Goal: Task Accomplishment & Management: Manage account settings

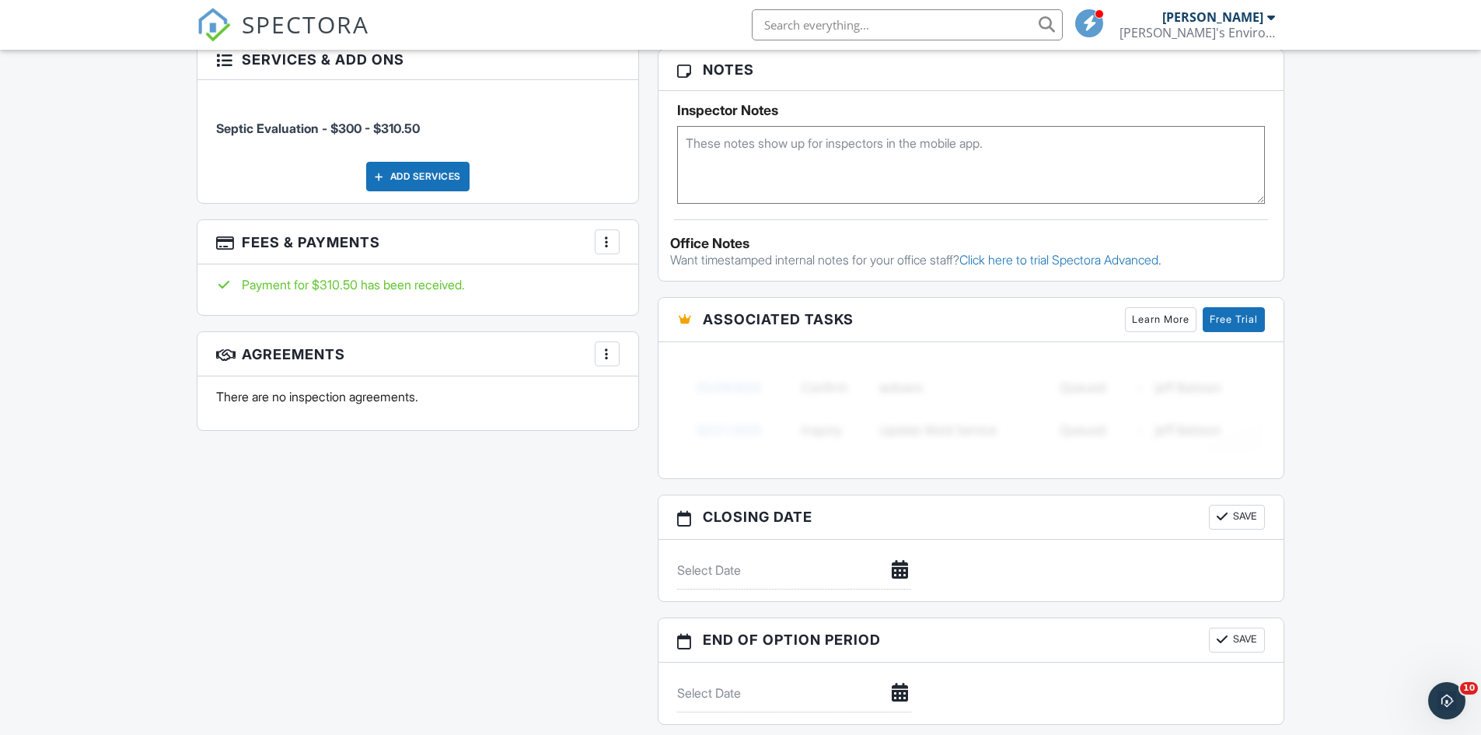
scroll to position [1088, 0]
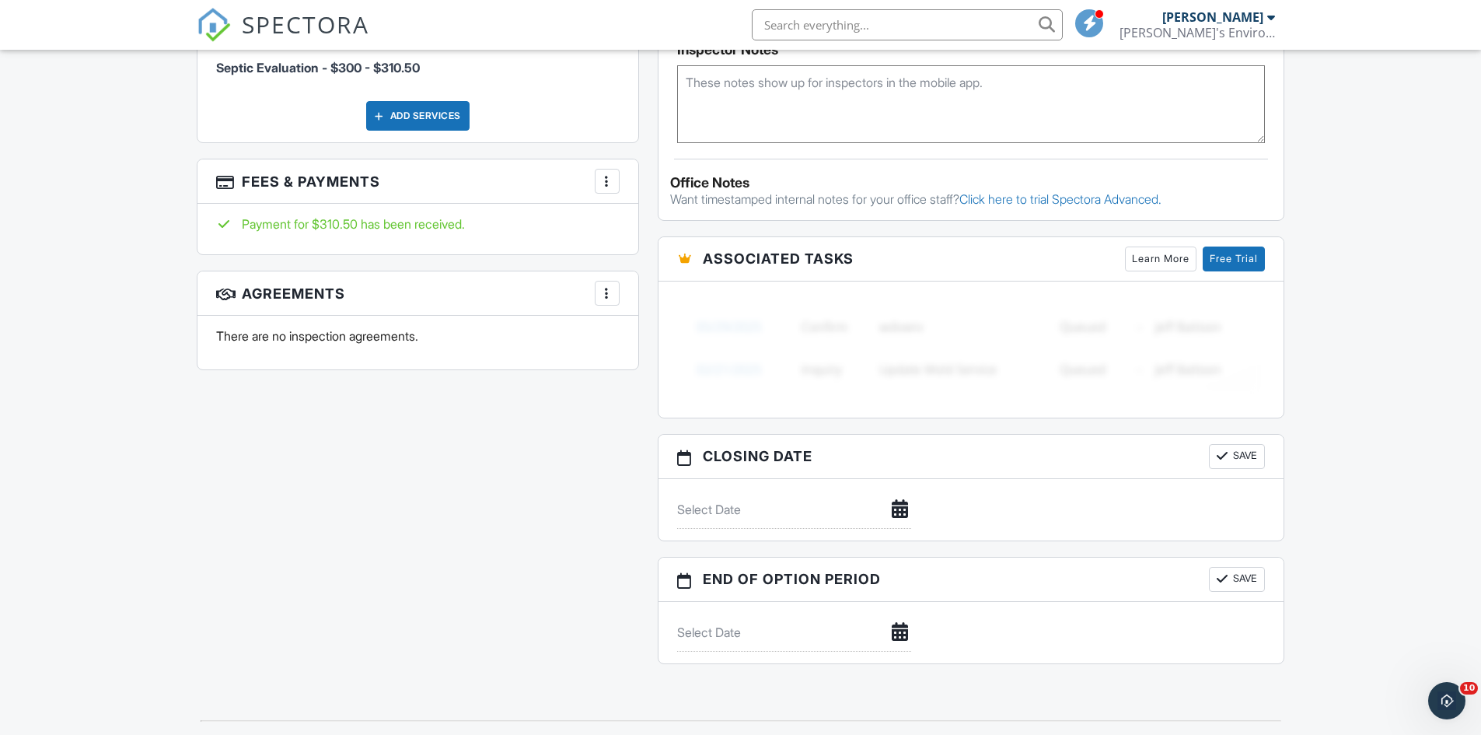
click at [613, 181] on div at bounding box center [607, 181] width 16 height 16
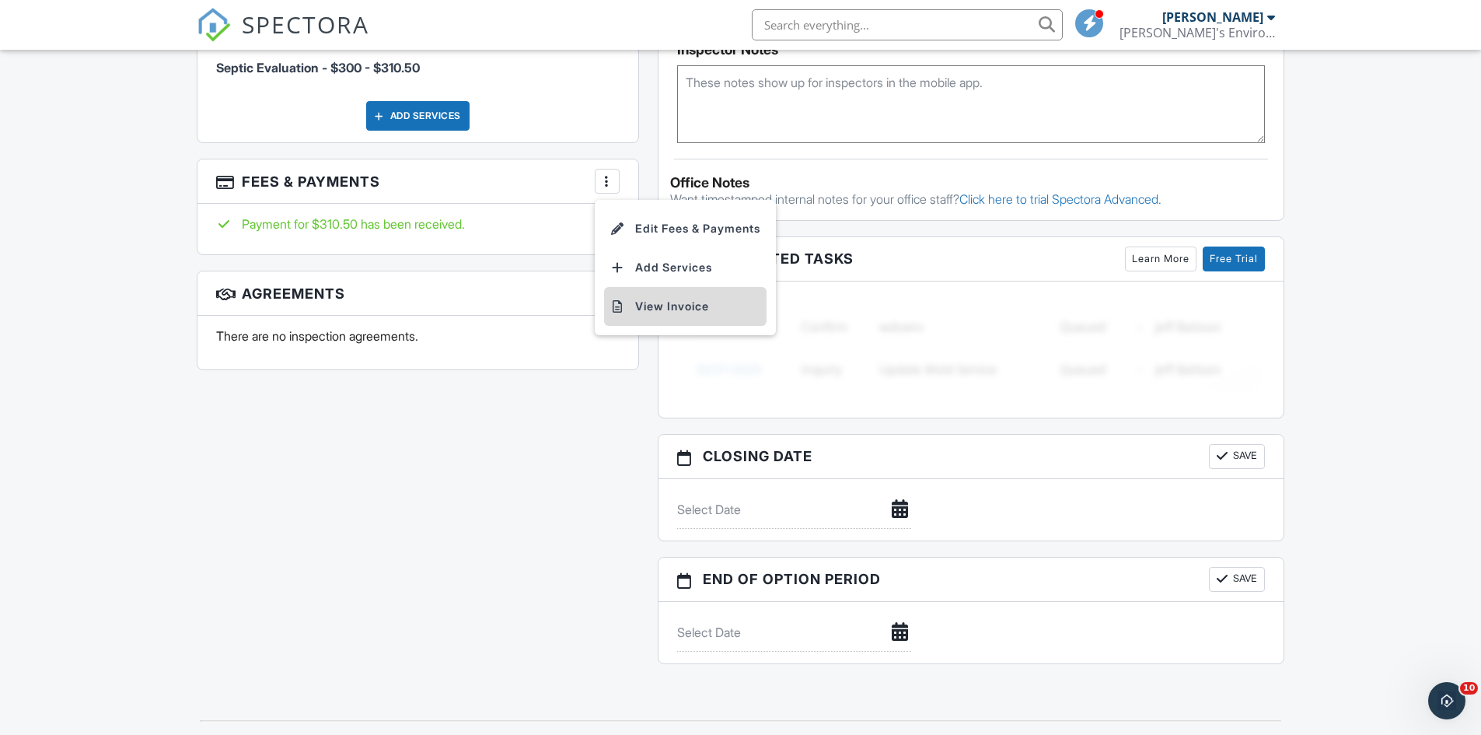
click at [659, 311] on li "View Invoice" at bounding box center [685, 306] width 162 height 39
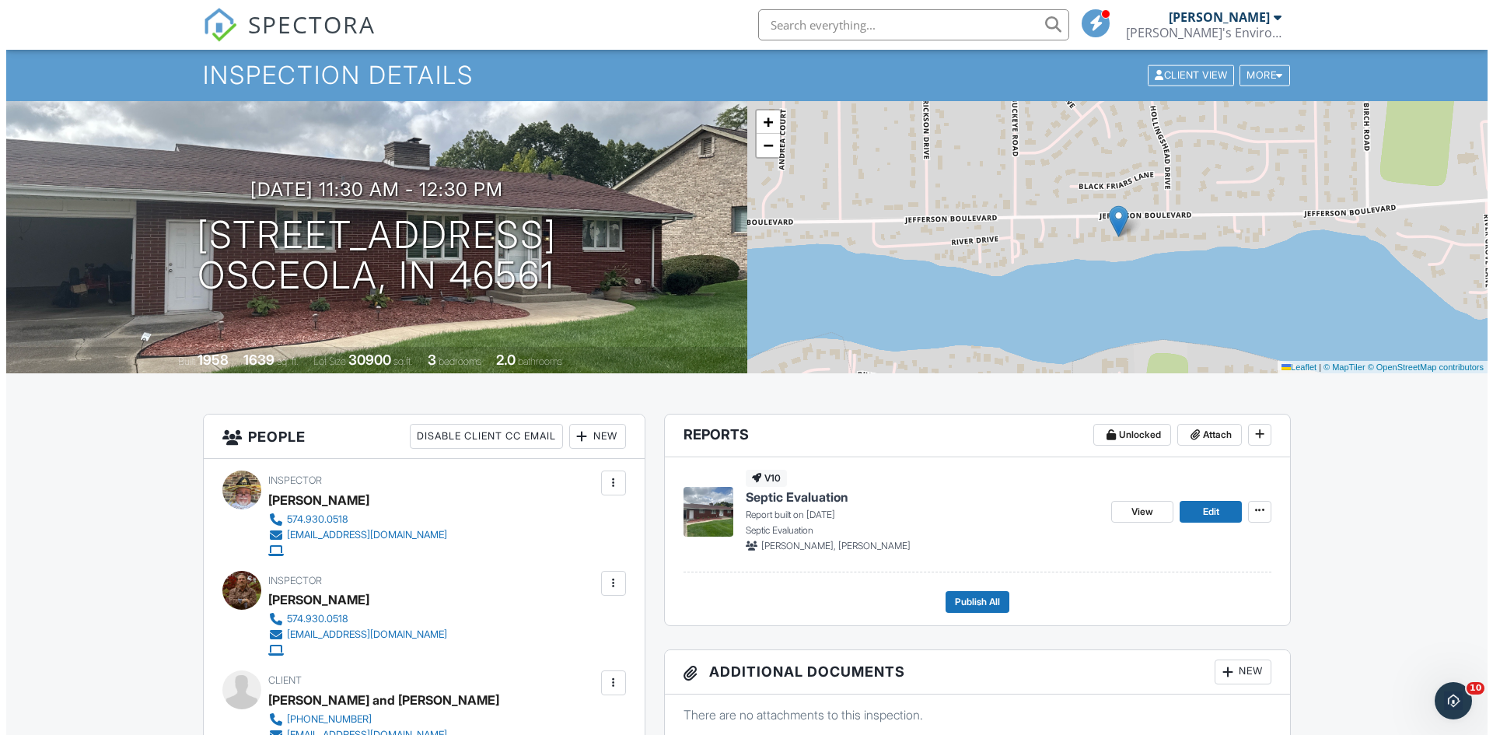
scroll to position [0, 0]
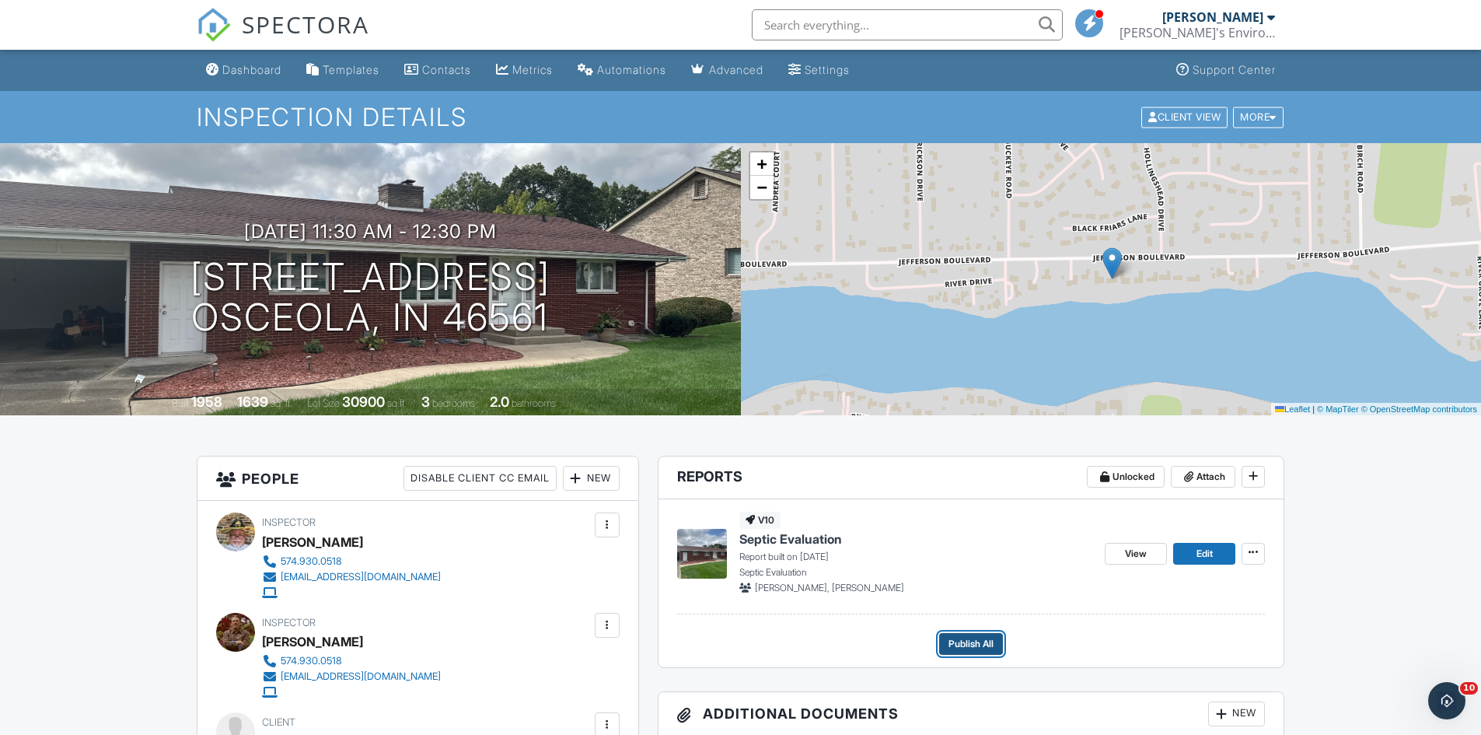
click at [961, 648] on span "Publish All" at bounding box center [970, 644] width 45 height 16
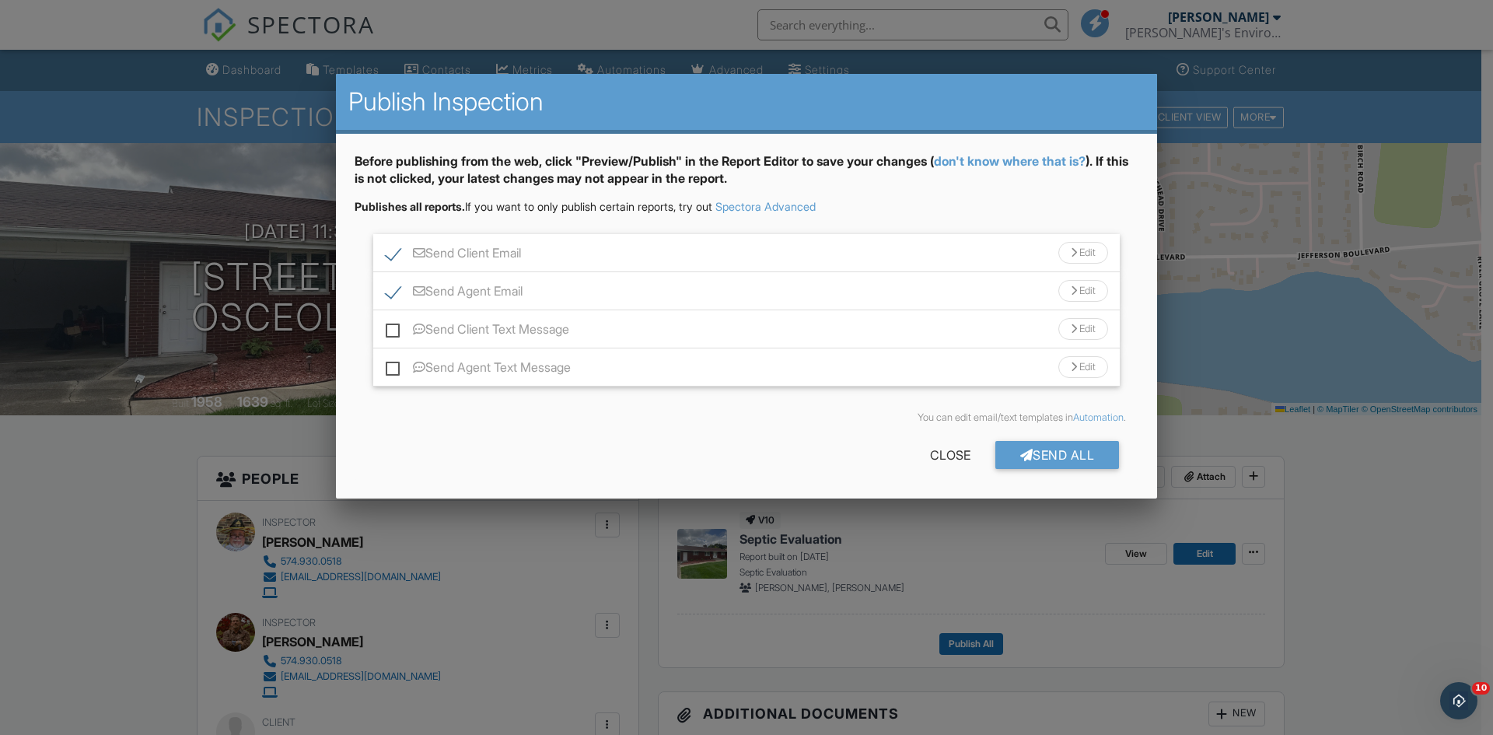
click at [399, 292] on label "Send Agent Email" at bounding box center [454, 293] width 137 height 19
checkbox input "false"
click at [393, 254] on label "Send Client Email" at bounding box center [453, 255] width 135 height 19
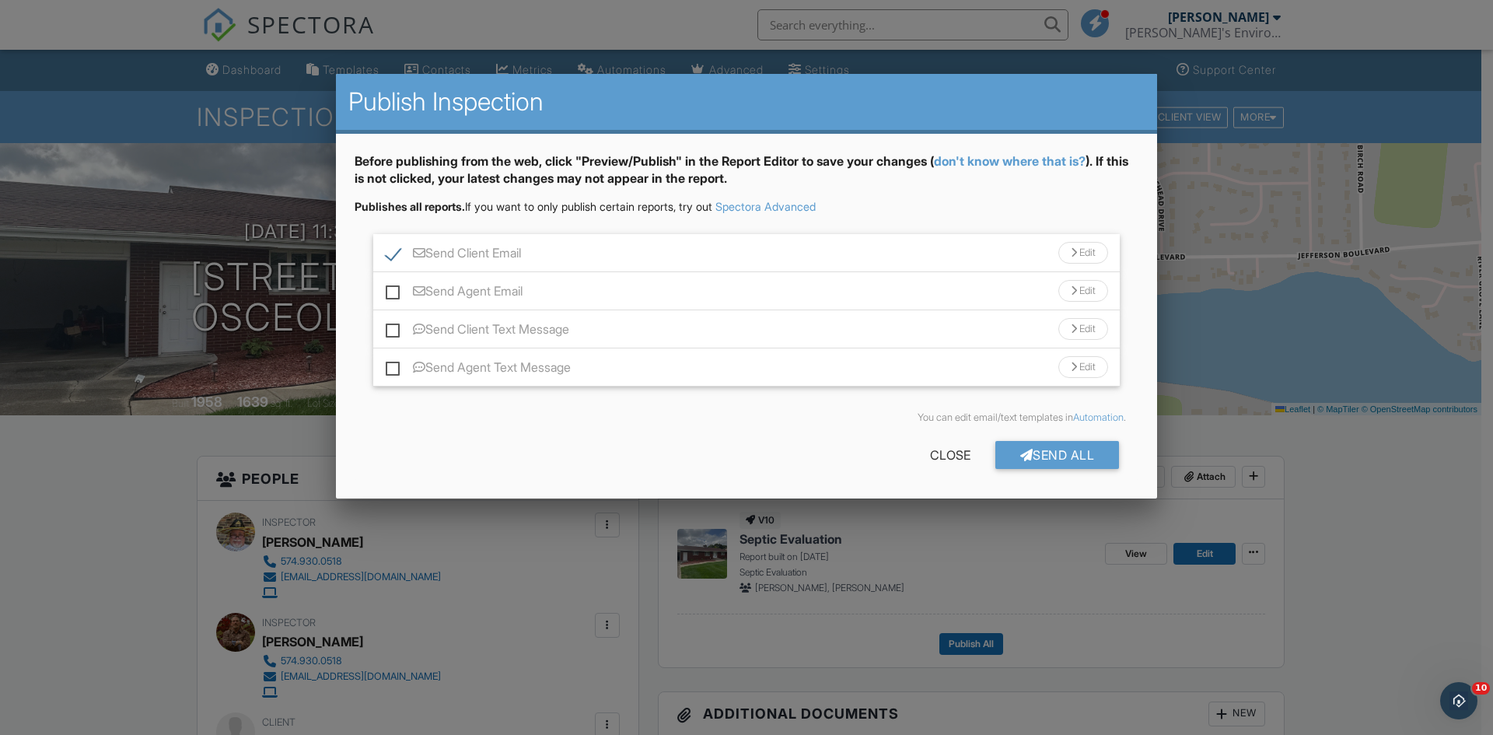
checkbox input "false"
click at [1075, 457] on div "Send All" at bounding box center [1057, 455] width 124 height 28
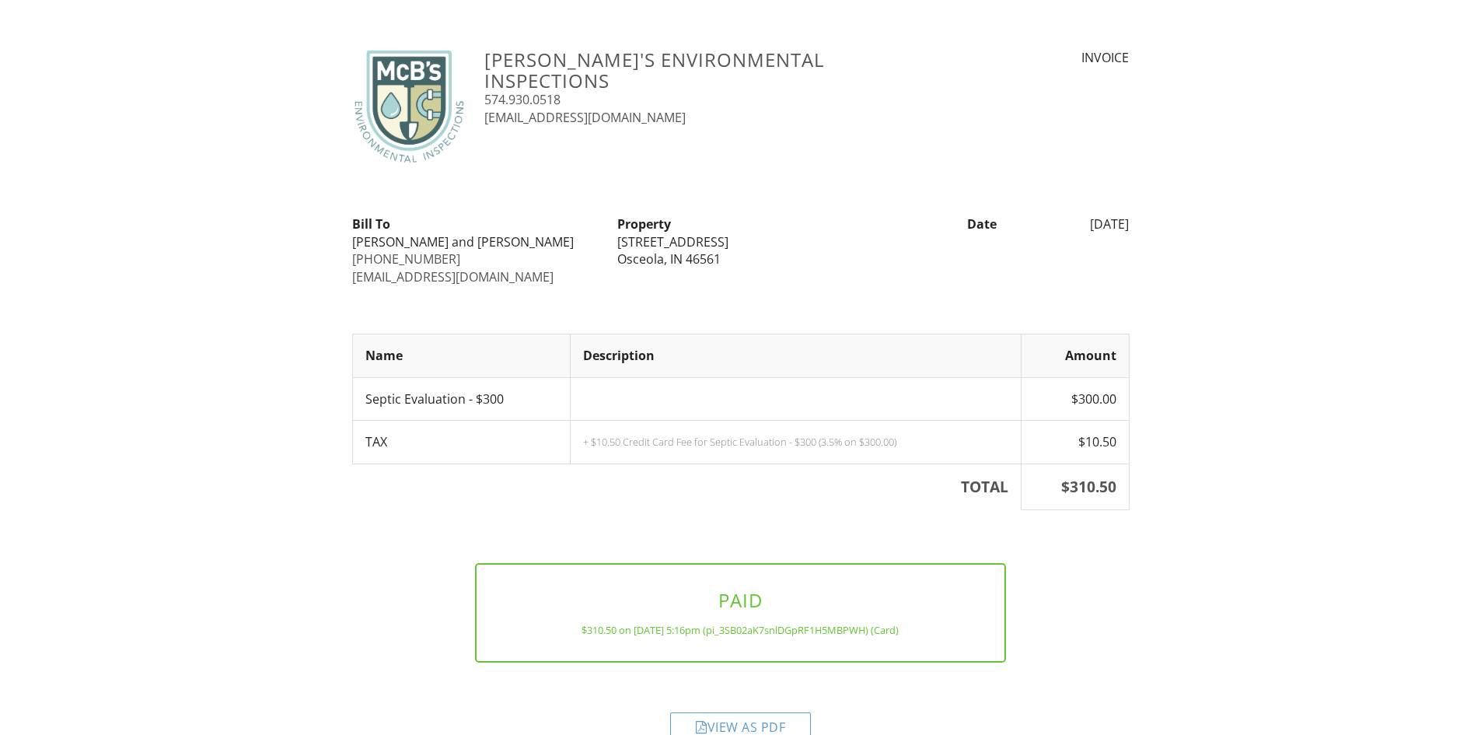
scroll to position [33, 0]
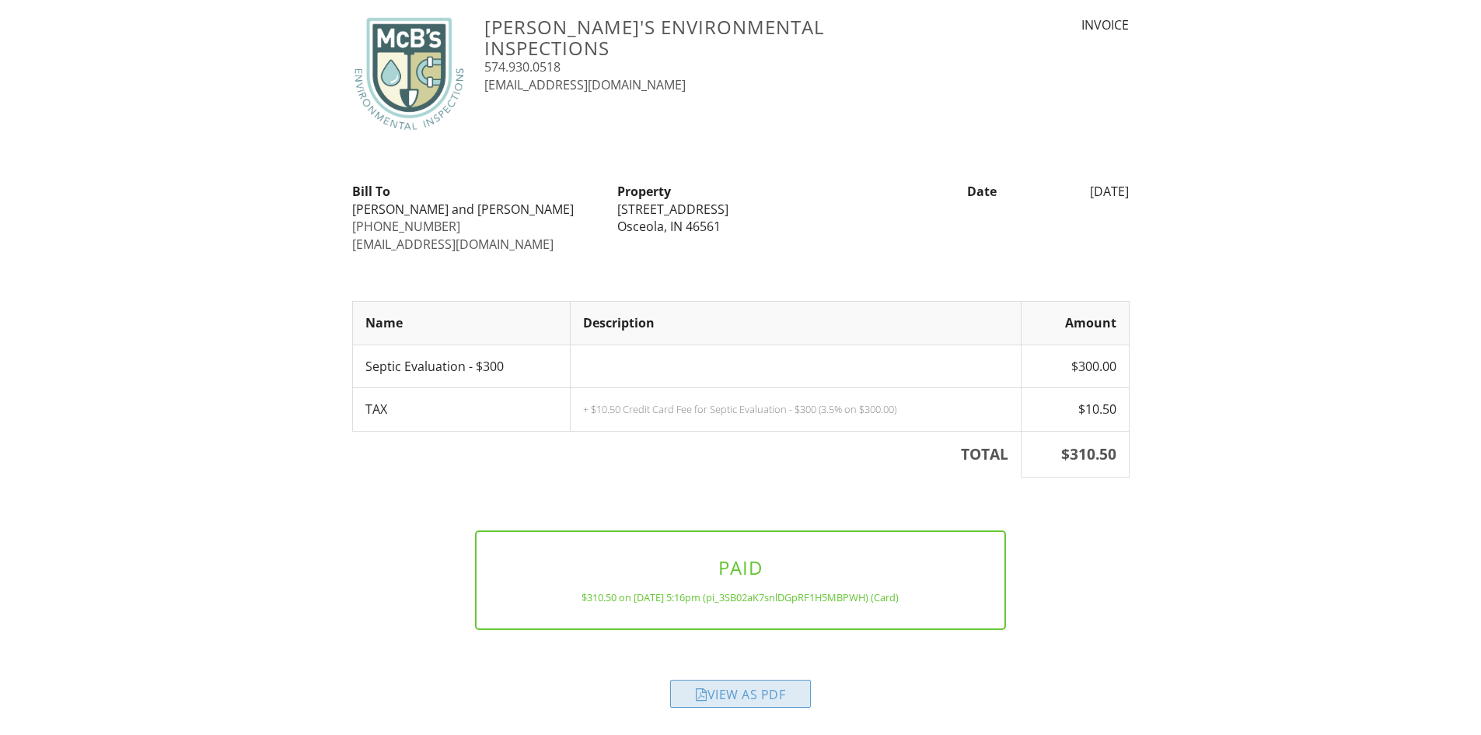
click at [760, 696] on div "View as PDF" at bounding box center [740, 693] width 141 height 28
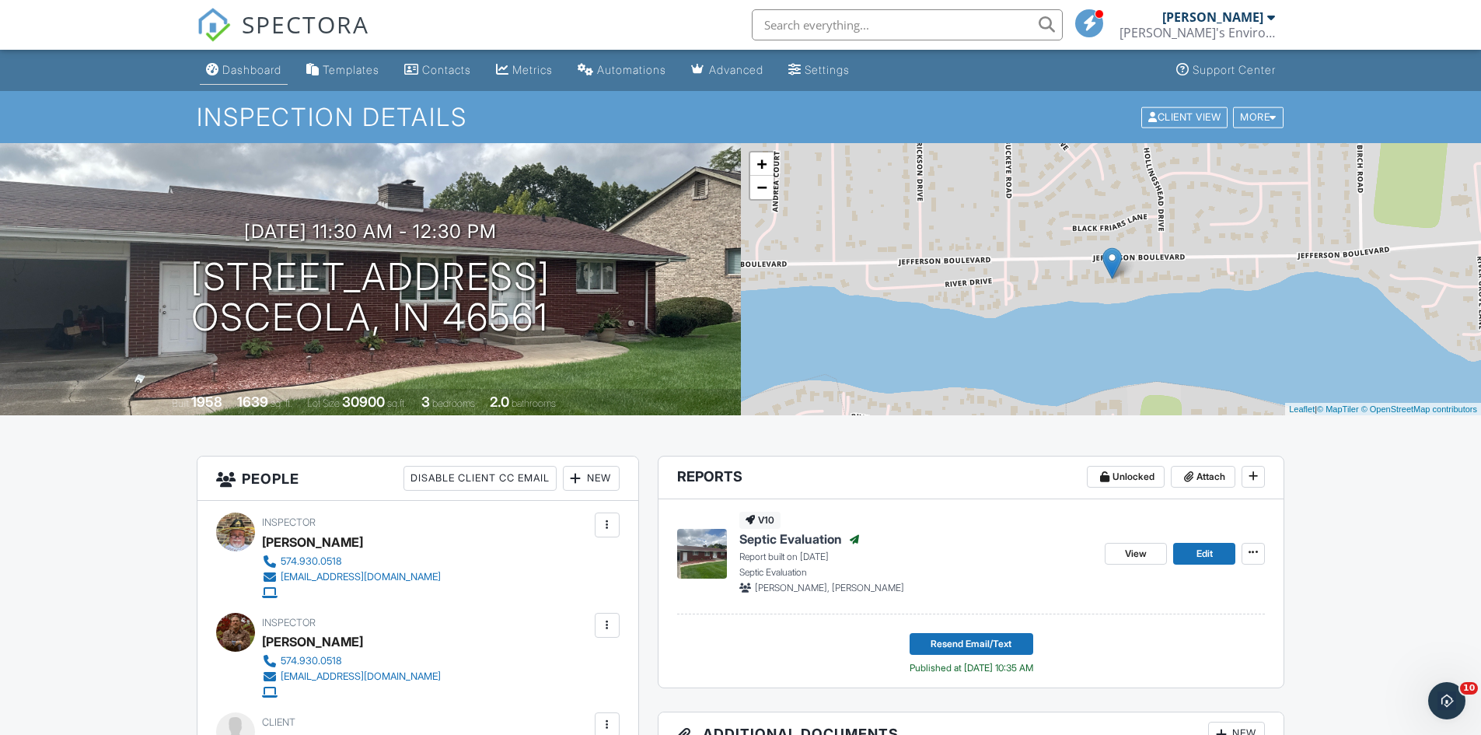
click at [227, 71] on div "Dashboard" at bounding box center [251, 69] width 59 height 13
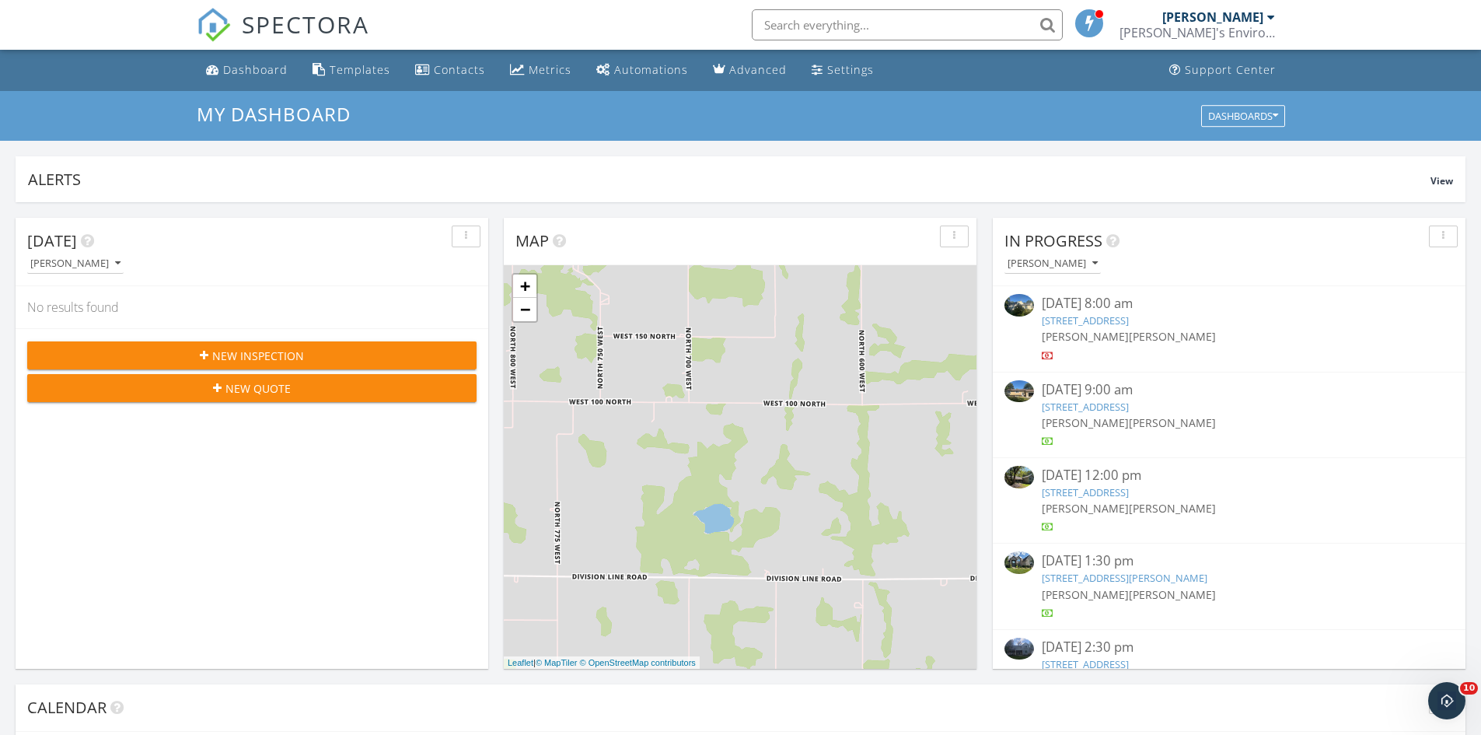
click at [1105, 317] on link "12400 Van Buren St, Crown Point, IN 46307" at bounding box center [1085, 320] width 87 height 14
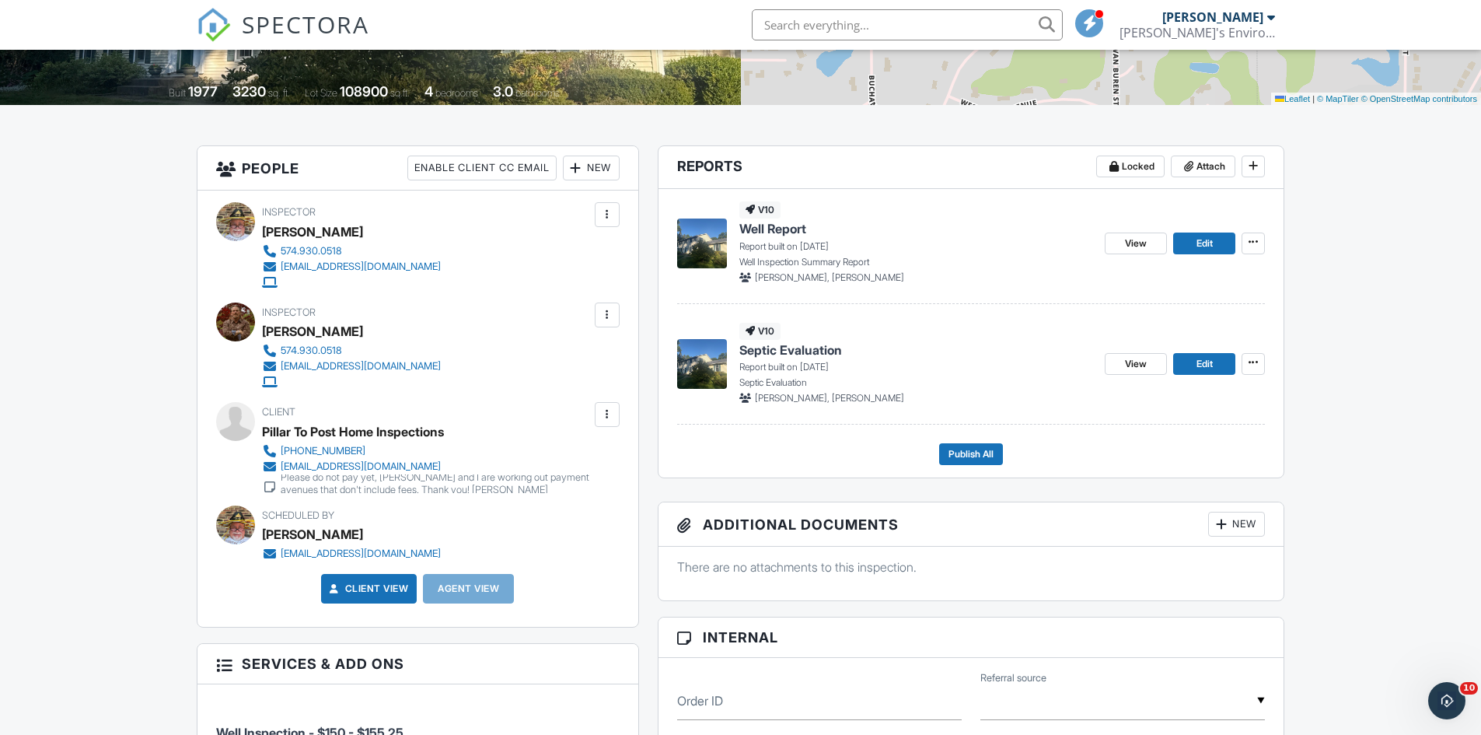
scroll to position [311, 0]
click at [1253, 241] on icon at bounding box center [1253, 241] width 9 height 11
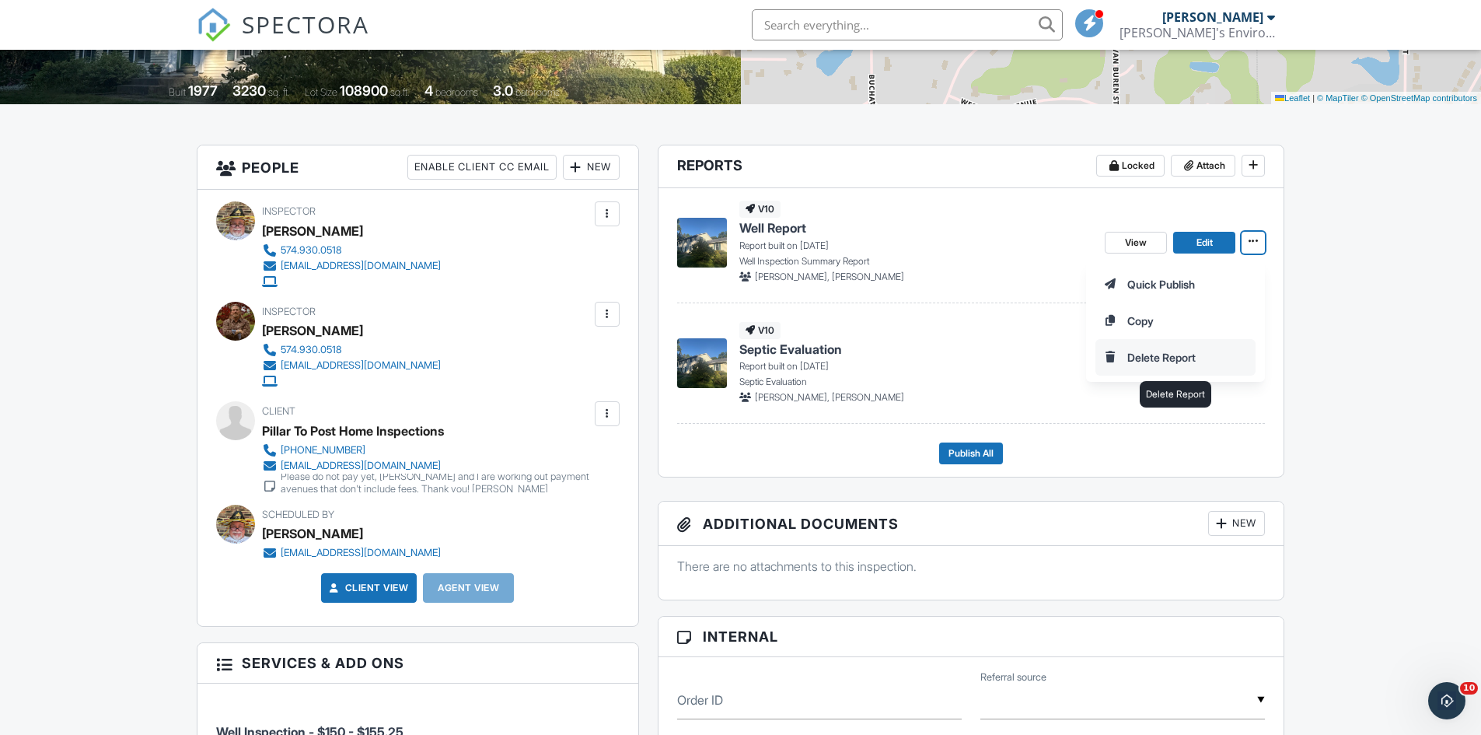
click at [1168, 350] on input "Delete Report" at bounding box center [1175, 357] width 159 height 35
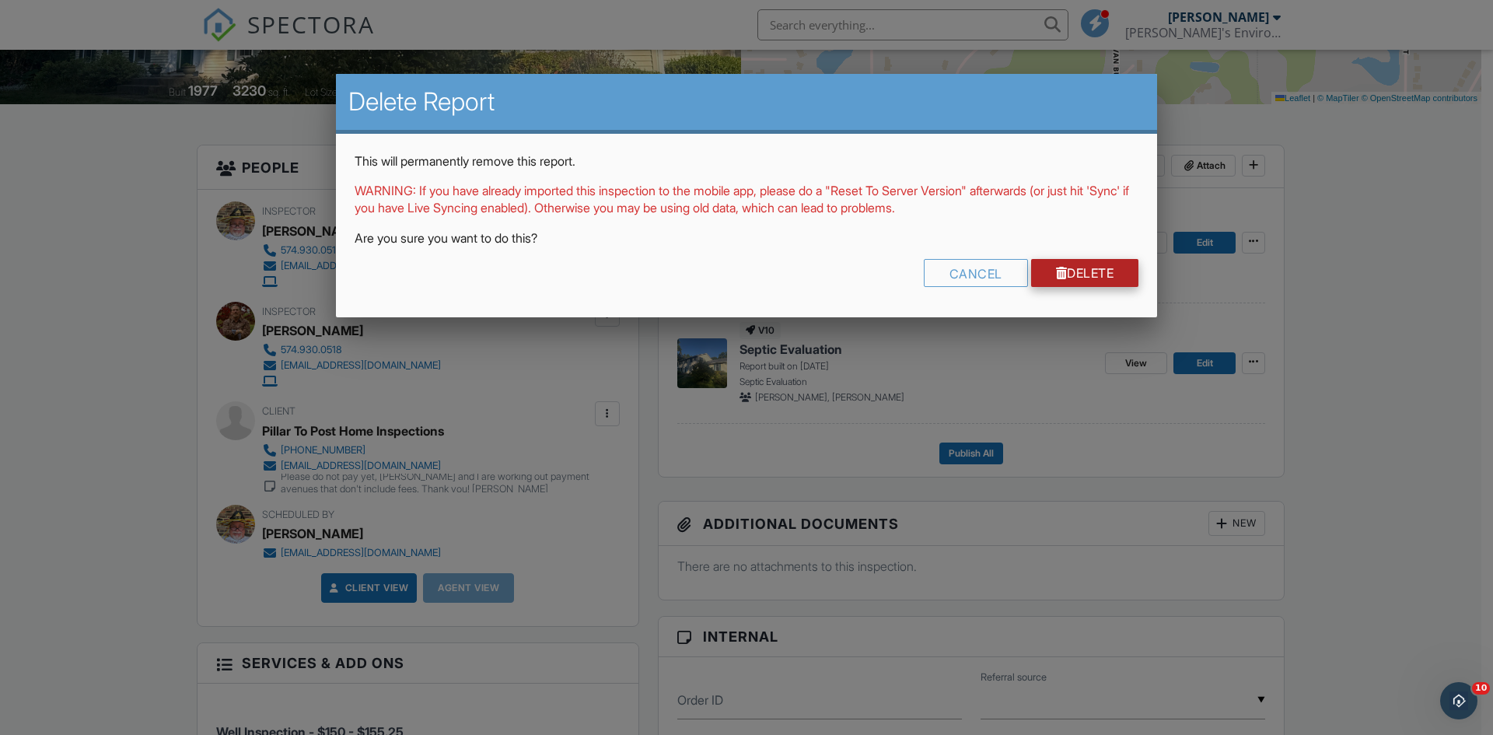
click at [1092, 277] on link "Delete" at bounding box center [1085, 273] width 108 height 28
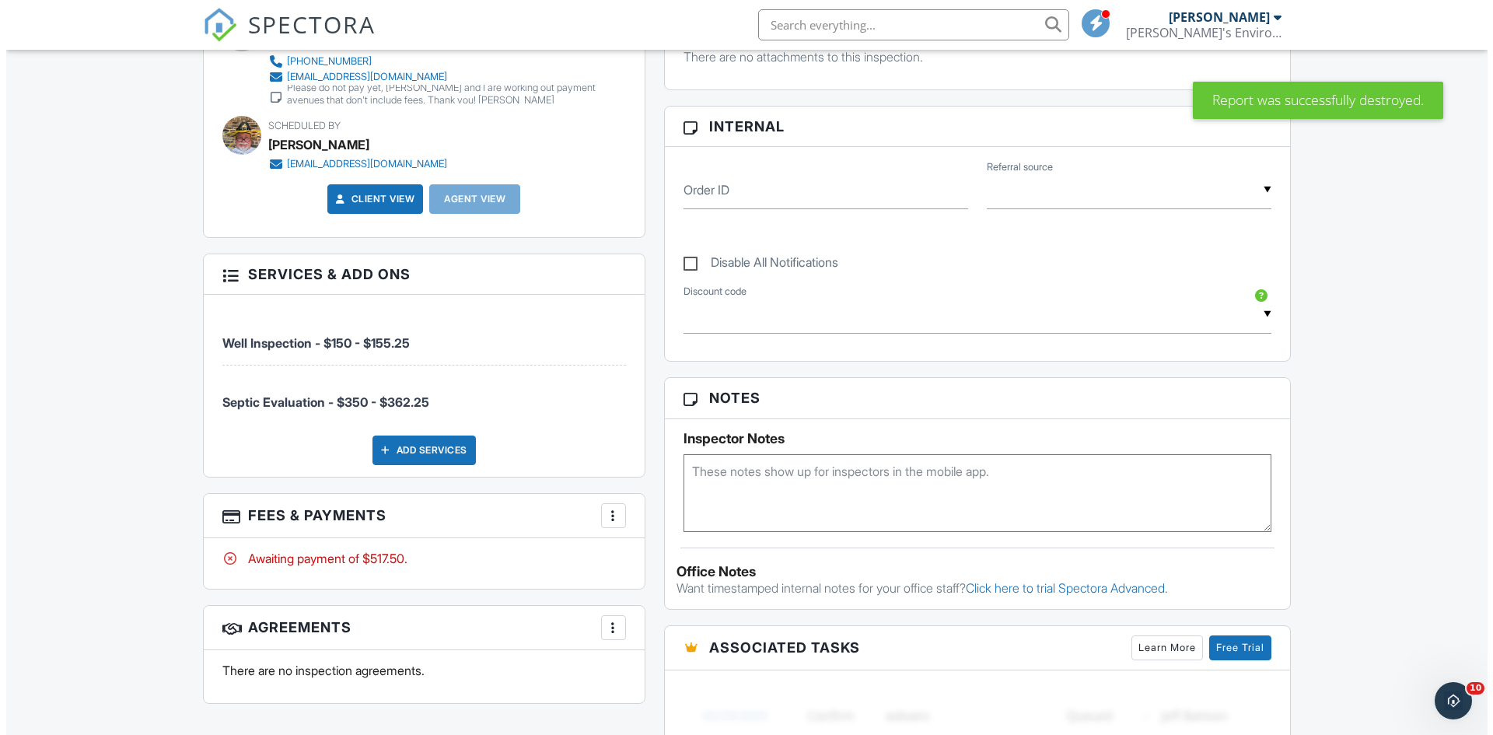
scroll to position [777, 0]
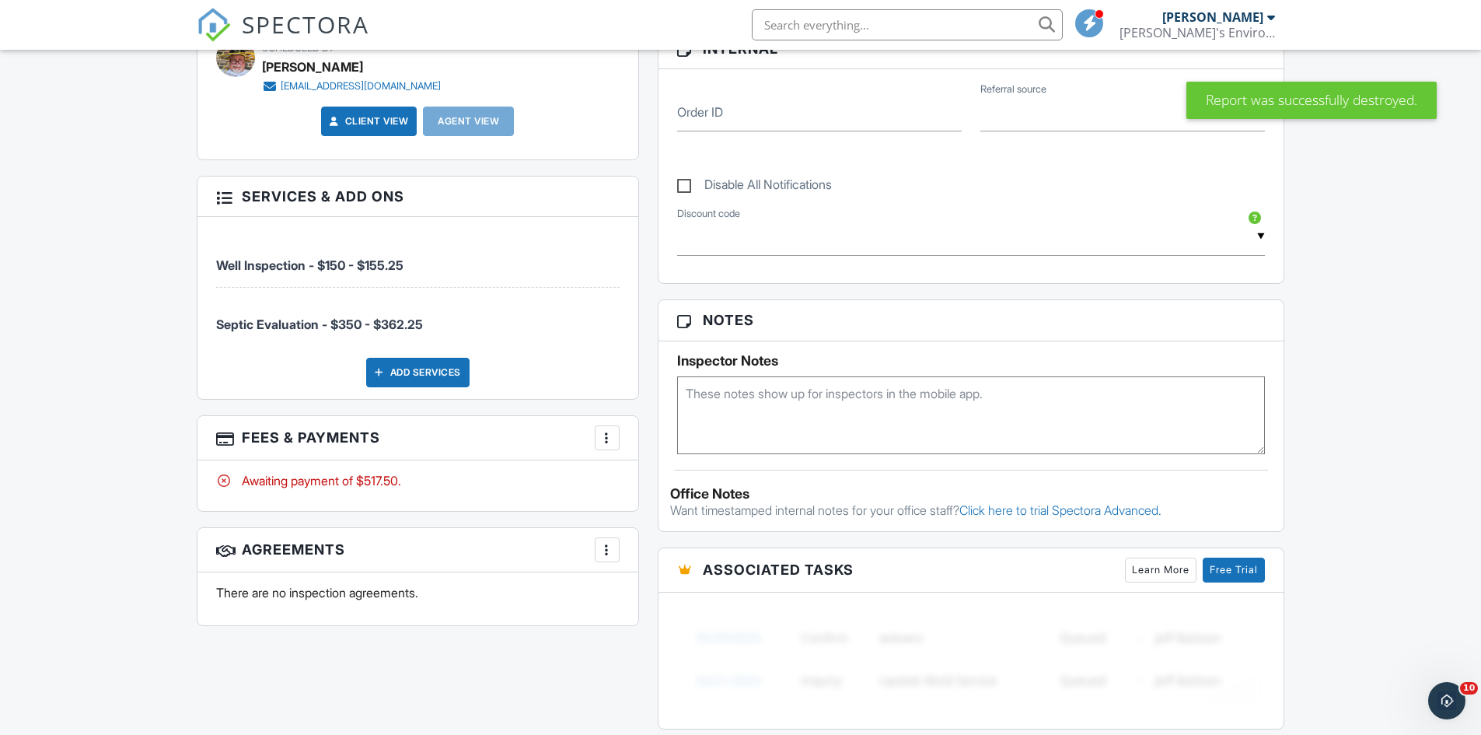
click at [609, 445] on div "More" at bounding box center [607, 437] width 25 height 25
click at [341, 255] on span "Well Inspection - $150 - $155.25" at bounding box center [417, 257] width 403 height 32
click at [220, 195] on div at bounding box center [224, 196] width 16 height 16
click at [344, 188] on h3 "Services & Add ons" at bounding box center [417, 196] width 441 height 40
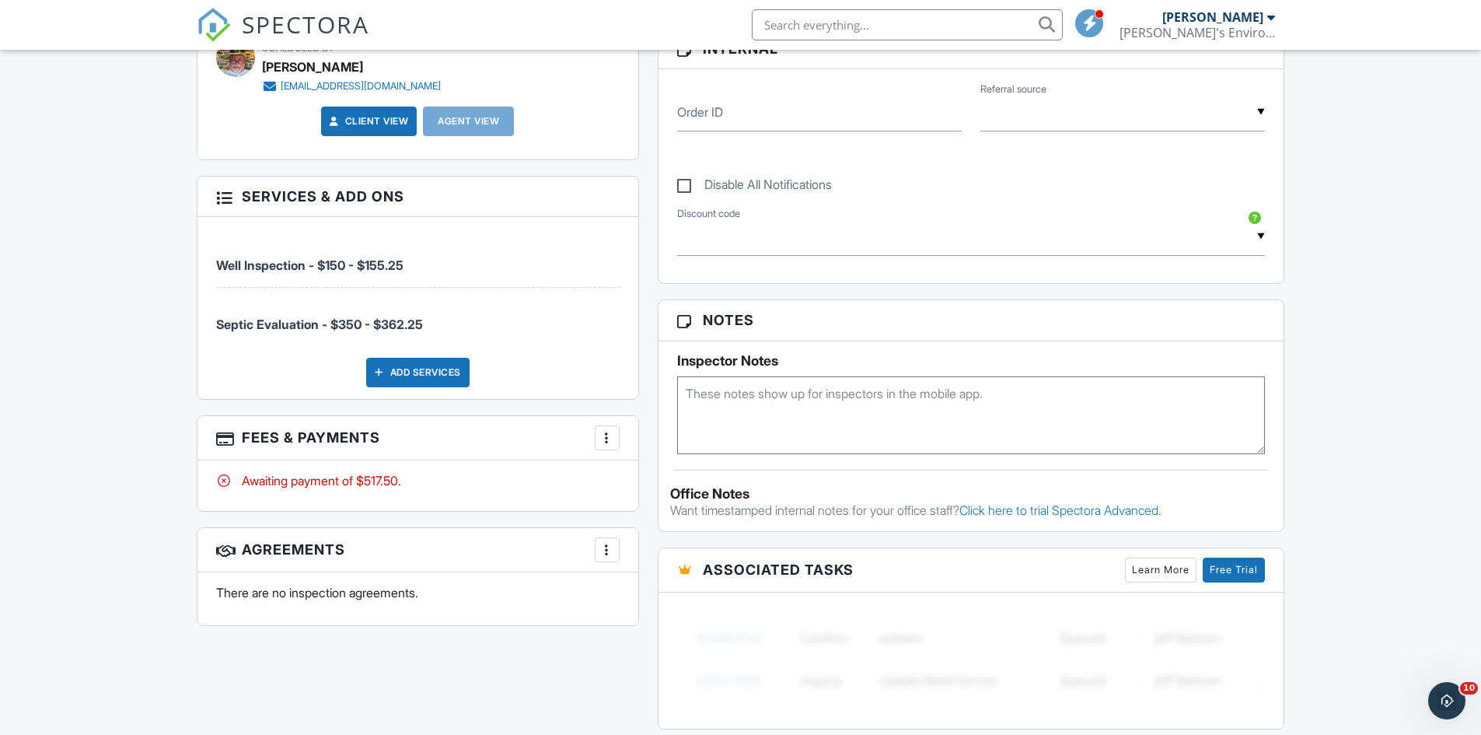
click at [407, 368] on div "Add Services" at bounding box center [417, 373] width 103 height 30
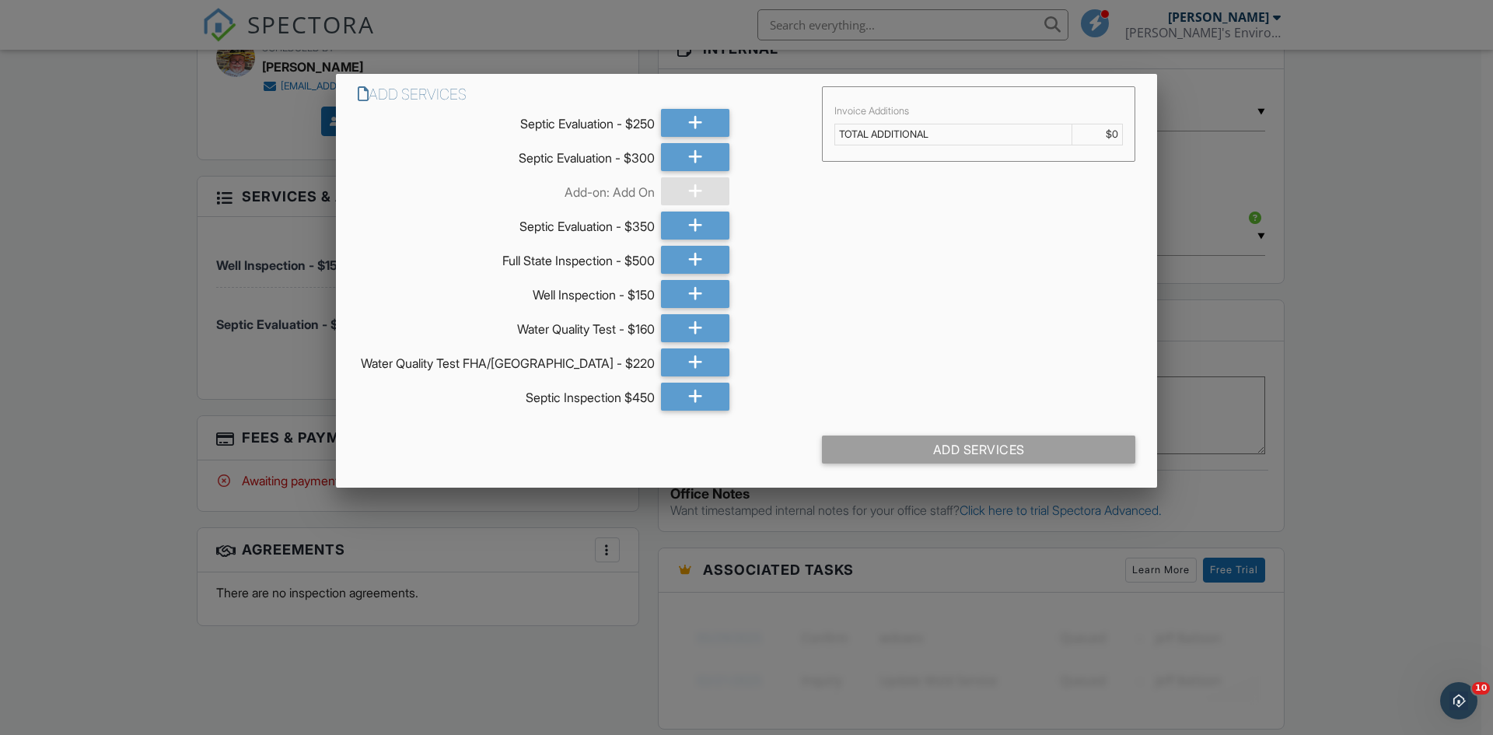
click at [99, 348] on div at bounding box center [746, 381] width 1493 height 918
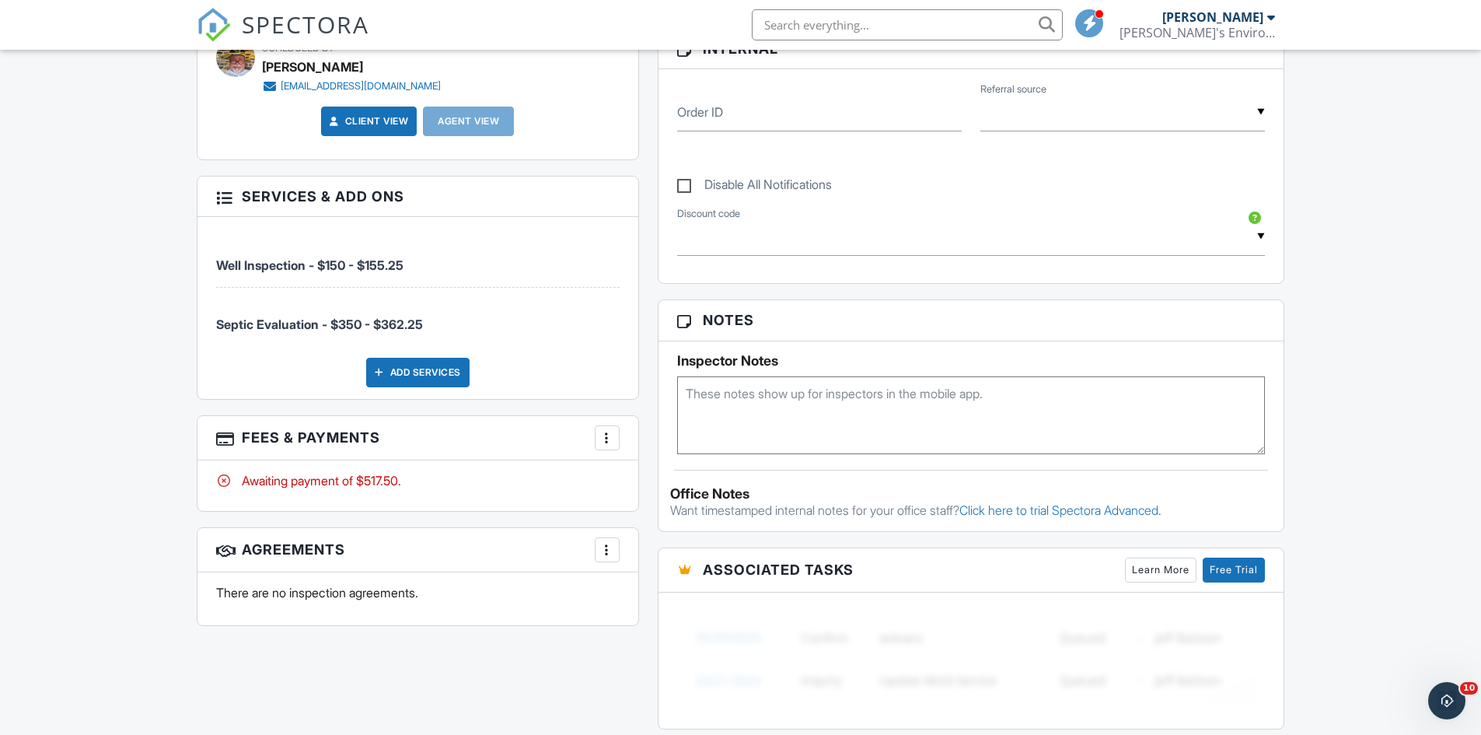
click at [612, 437] on div at bounding box center [607, 438] width 16 height 16
click at [637, 487] on li "Edit Fees & Payments" at bounding box center [685, 485] width 162 height 39
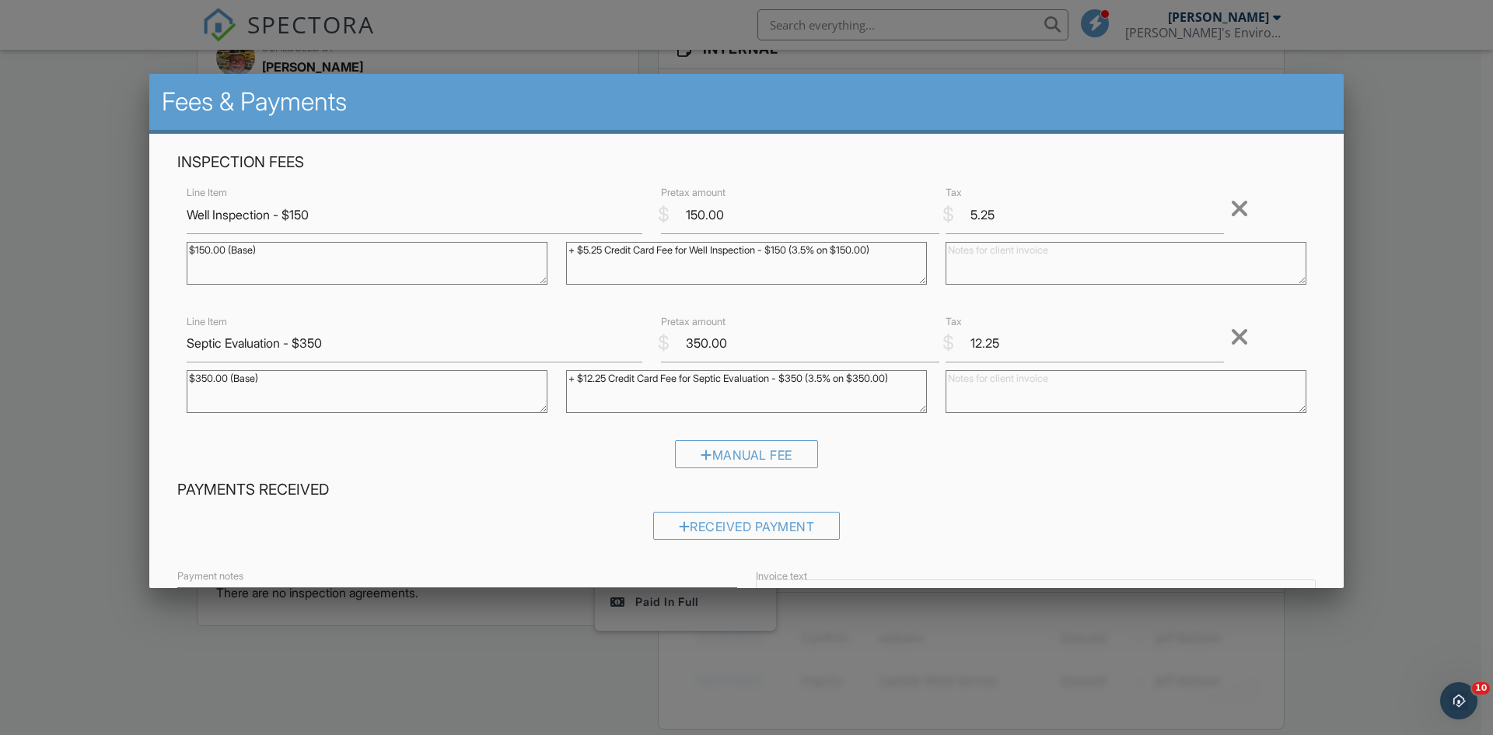
click at [1230, 211] on div at bounding box center [1239, 208] width 19 height 25
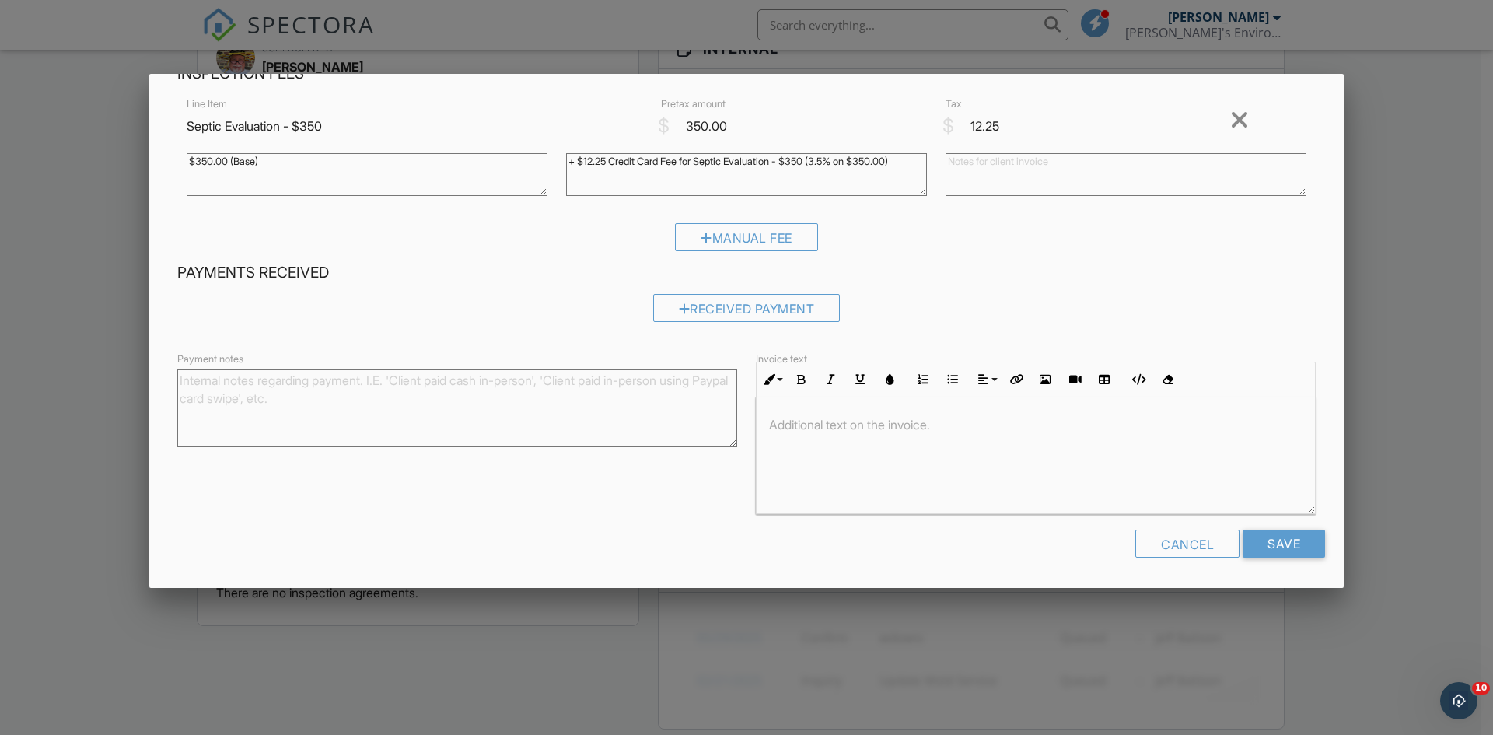
scroll to position [1, 0]
click at [1265, 539] on input "Save" at bounding box center [1283, 543] width 82 height 28
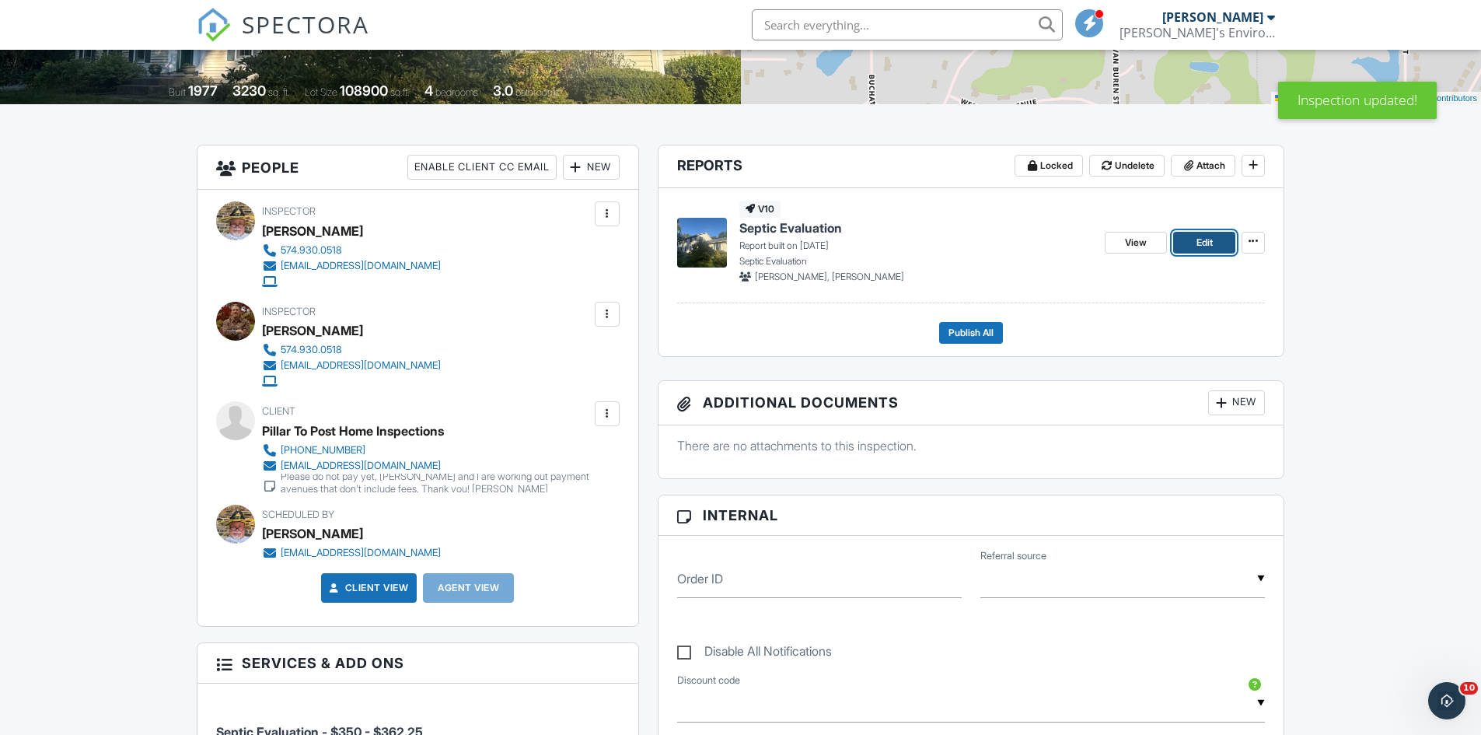
click at [1212, 248] on span "Edit" at bounding box center [1204, 243] width 16 height 16
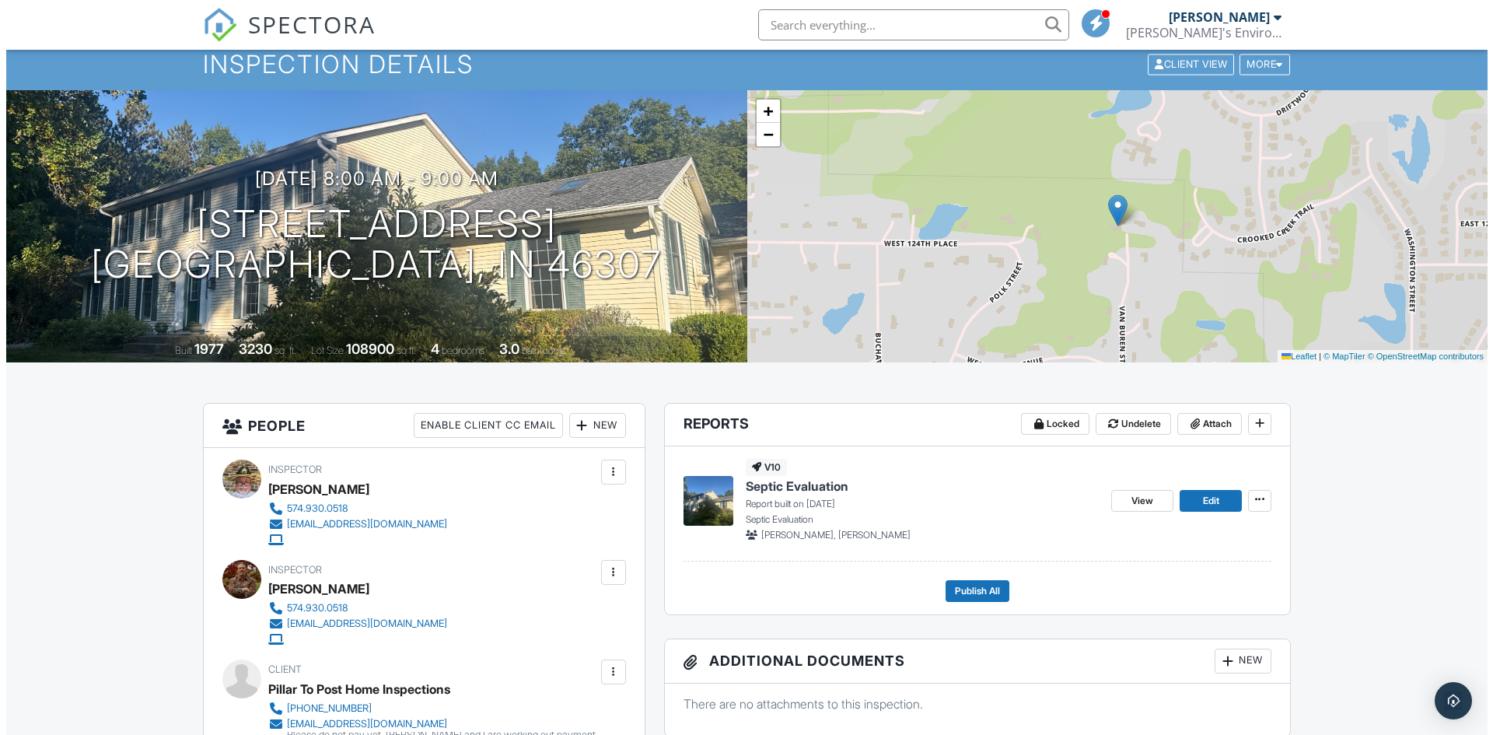
scroll to position [155, 0]
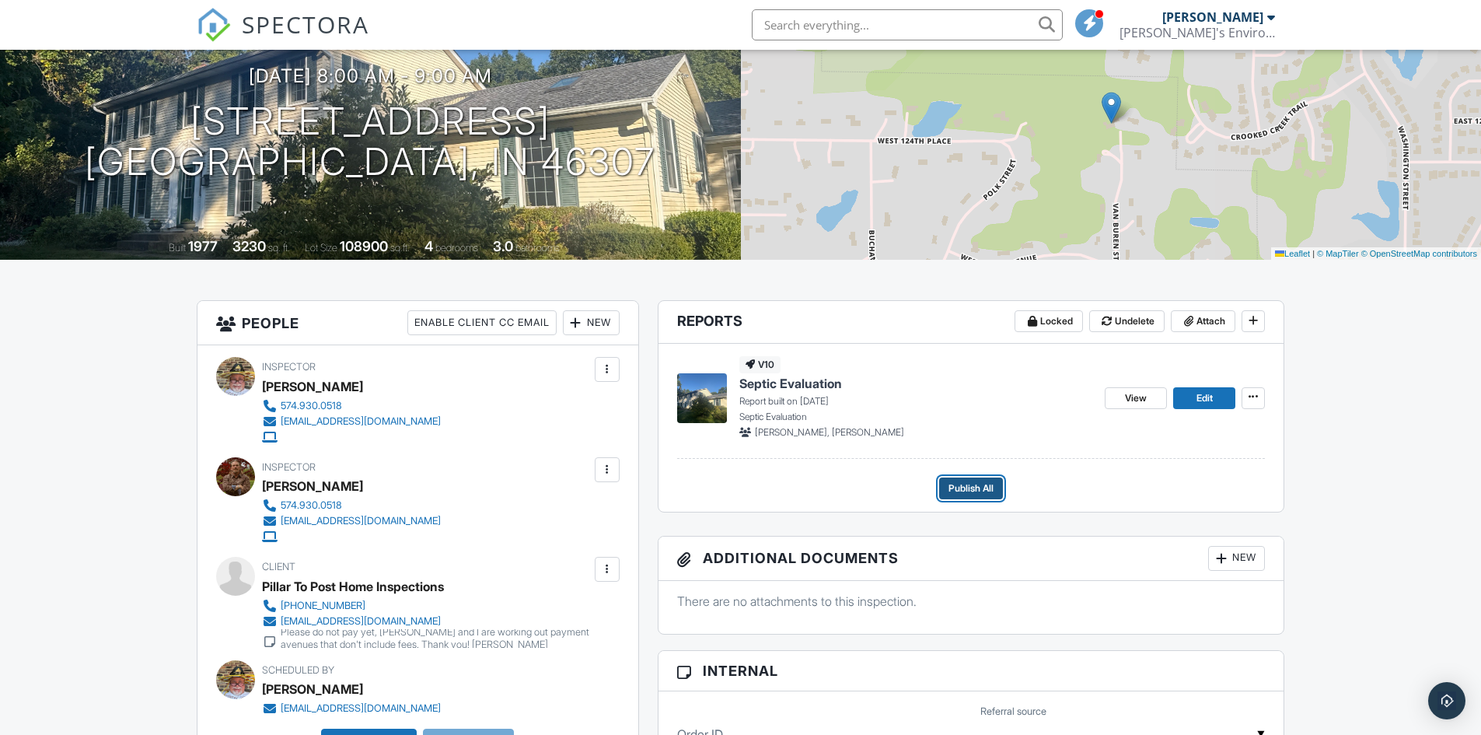
click at [965, 487] on span "Publish All" at bounding box center [970, 488] width 45 height 16
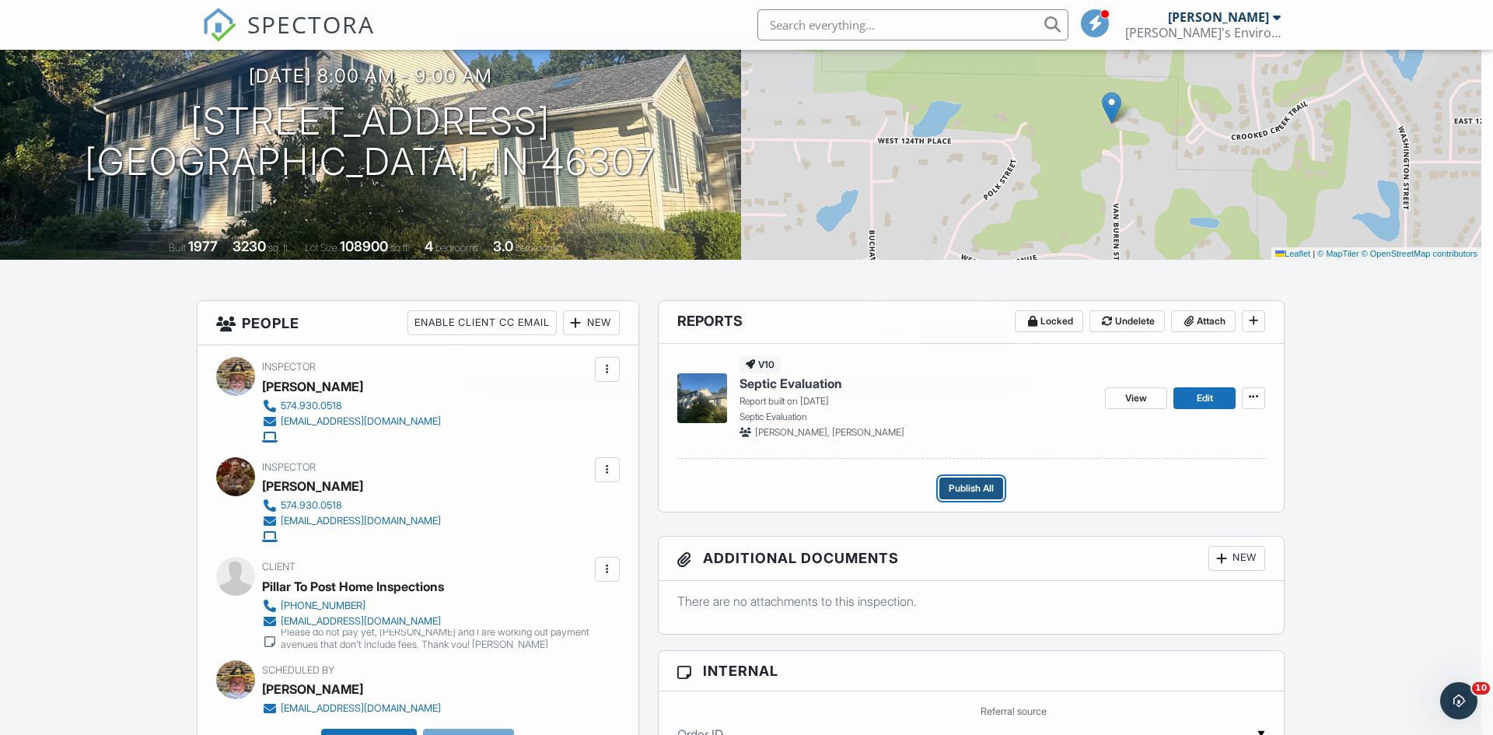
scroll to position [0, 0]
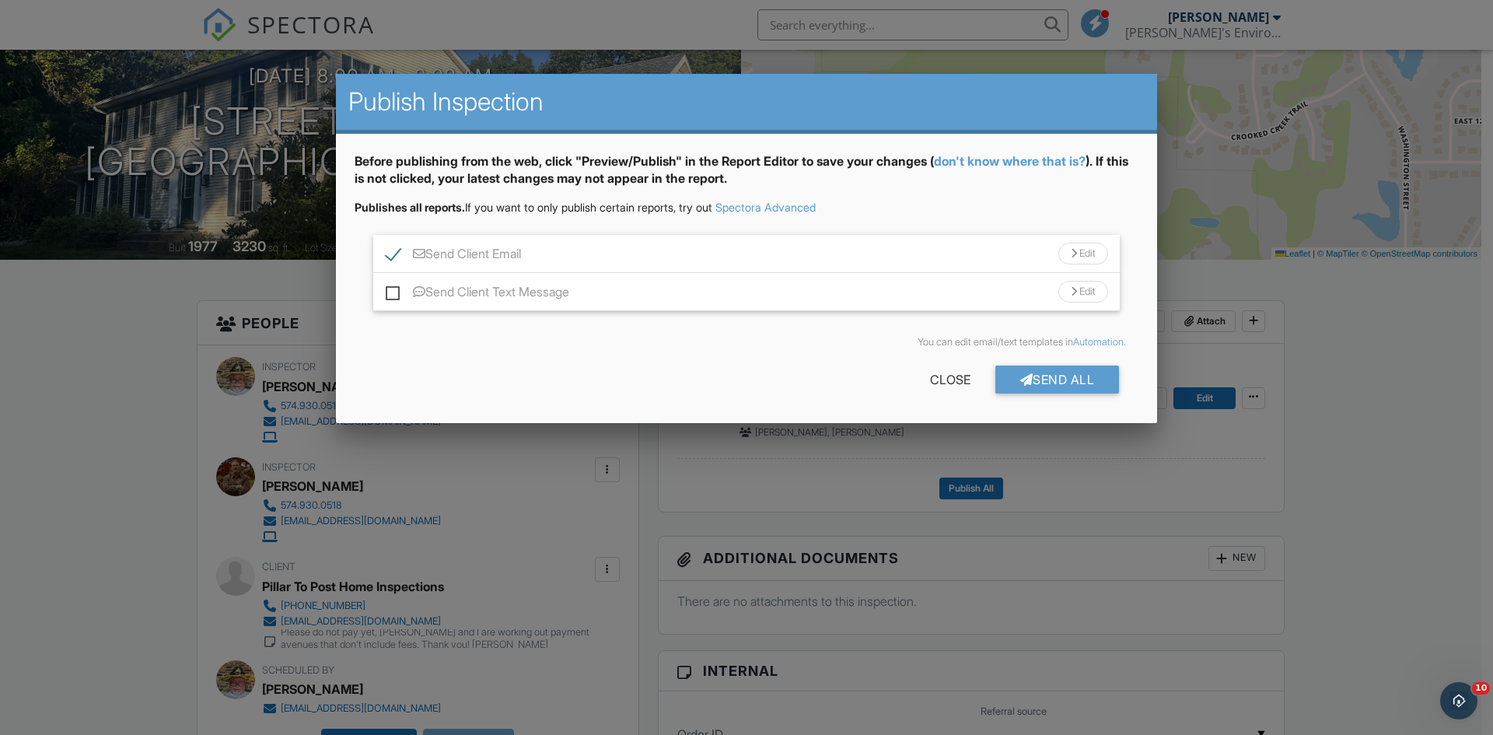
click at [398, 254] on label "Send Client Email" at bounding box center [453, 255] width 135 height 19
checkbox input "false"
click at [1054, 379] on div "Send All" at bounding box center [1057, 379] width 124 height 28
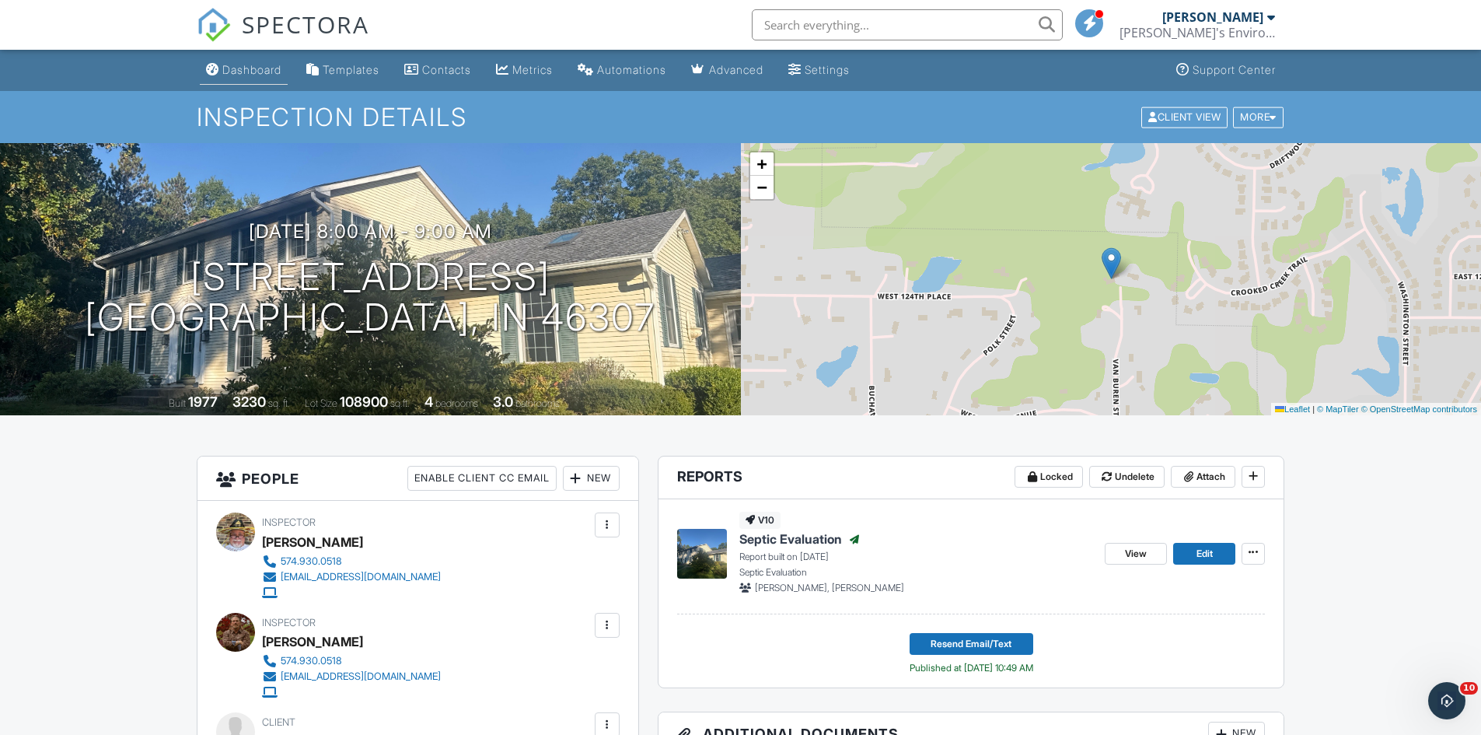
click at [250, 70] on div "Dashboard" at bounding box center [251, 69] width 59 height 13
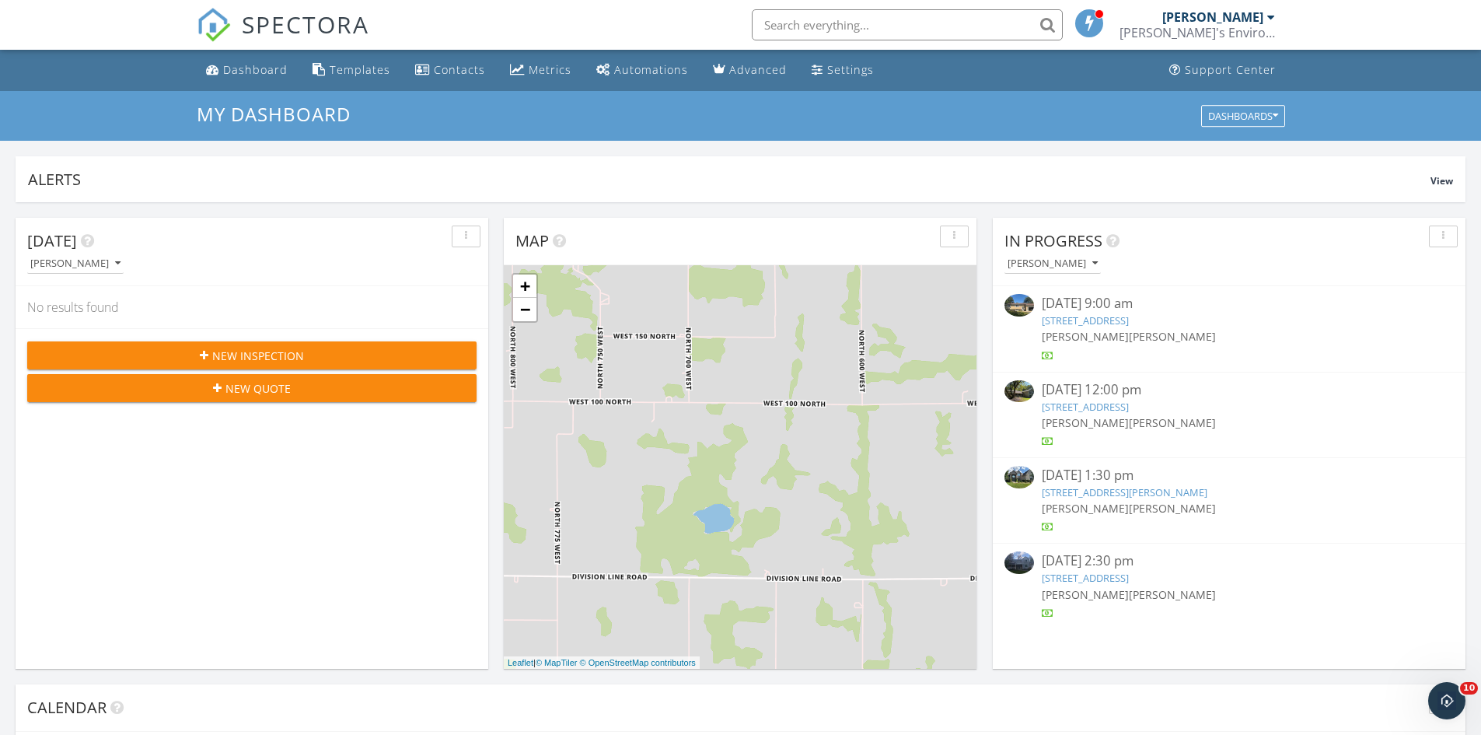
click at [1115, 322] on link "[STREET_ADDRESS]" at bounding box center [1085, 320] width 87 height 14
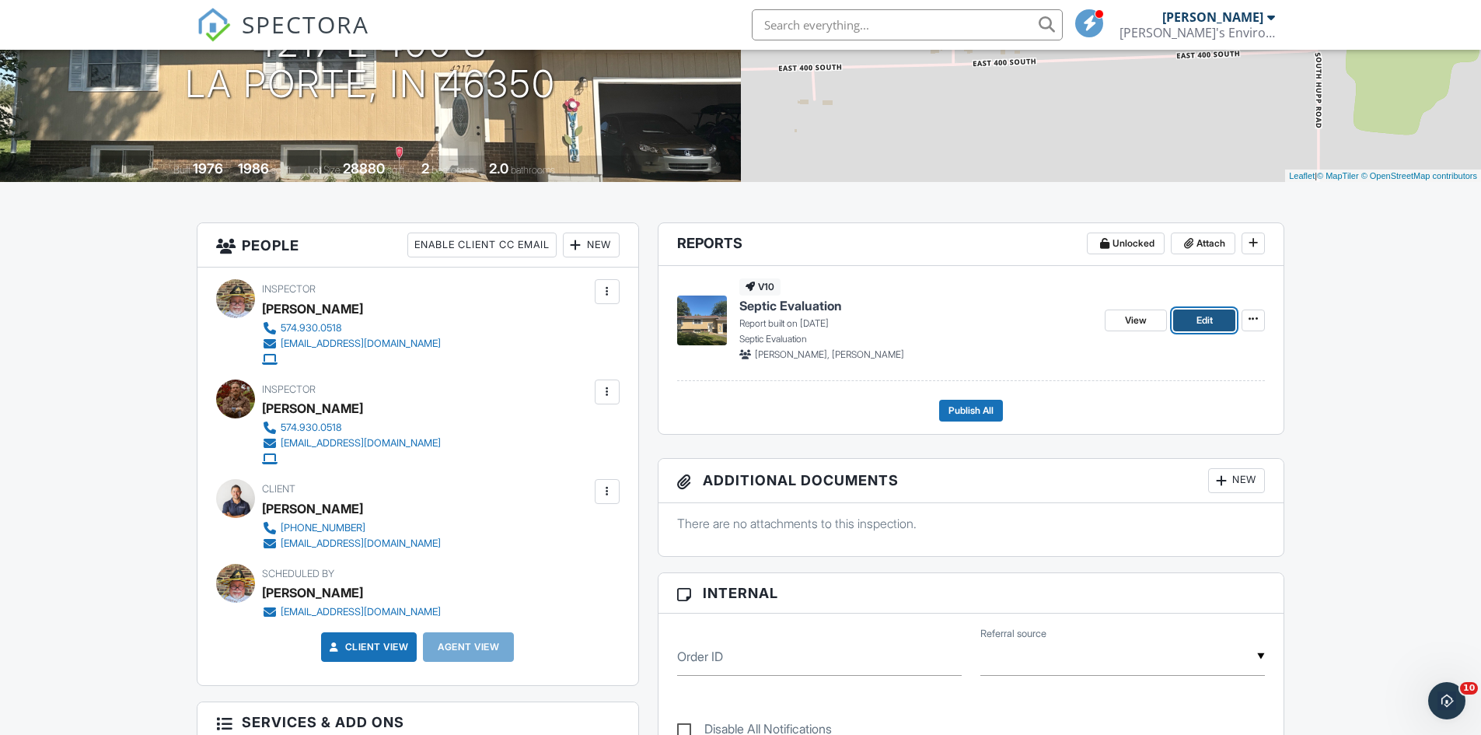
click at [1206, 326] on span "Edit" at bounding box center [1204, 321] width 16 height 16
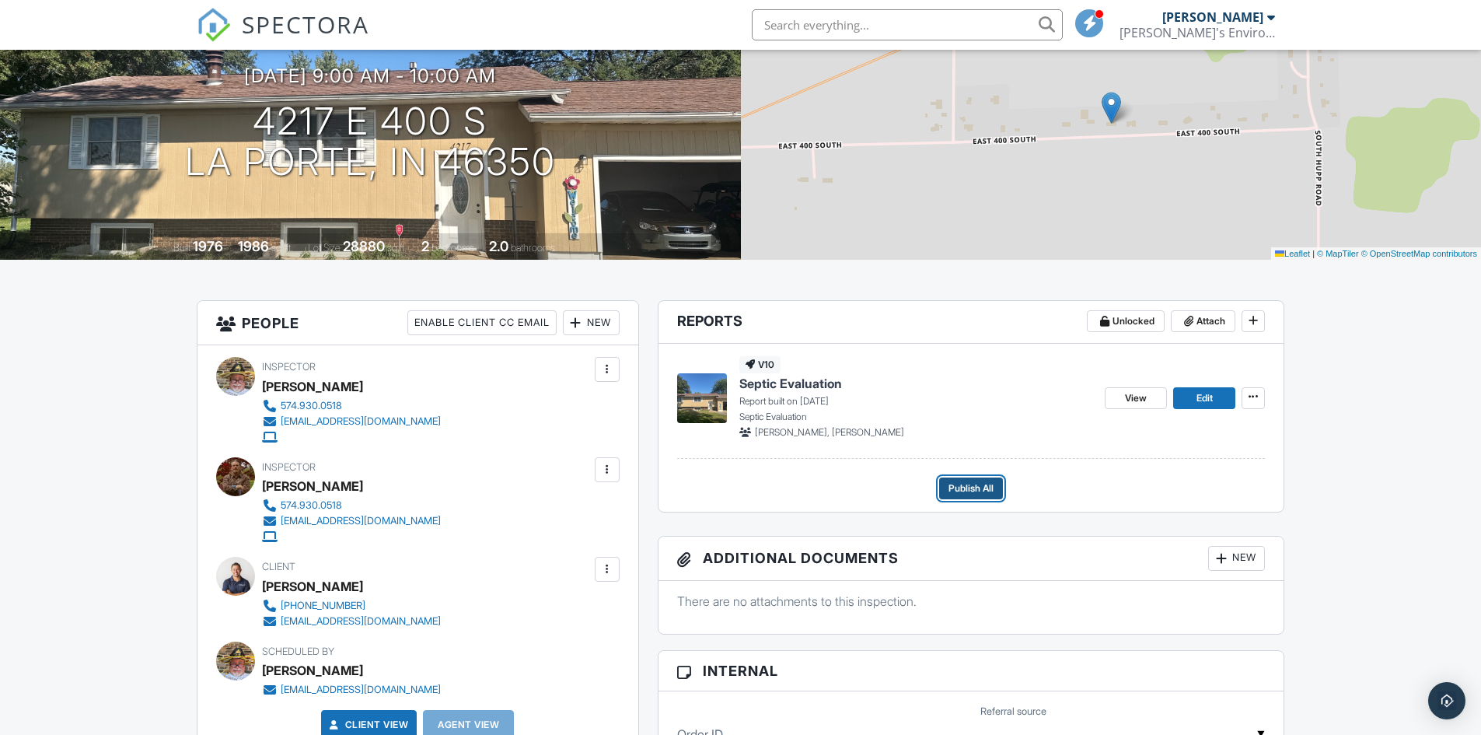
click at [978, 483] on span "Publish All" at bounding box center [970, 488] width 45 height 16
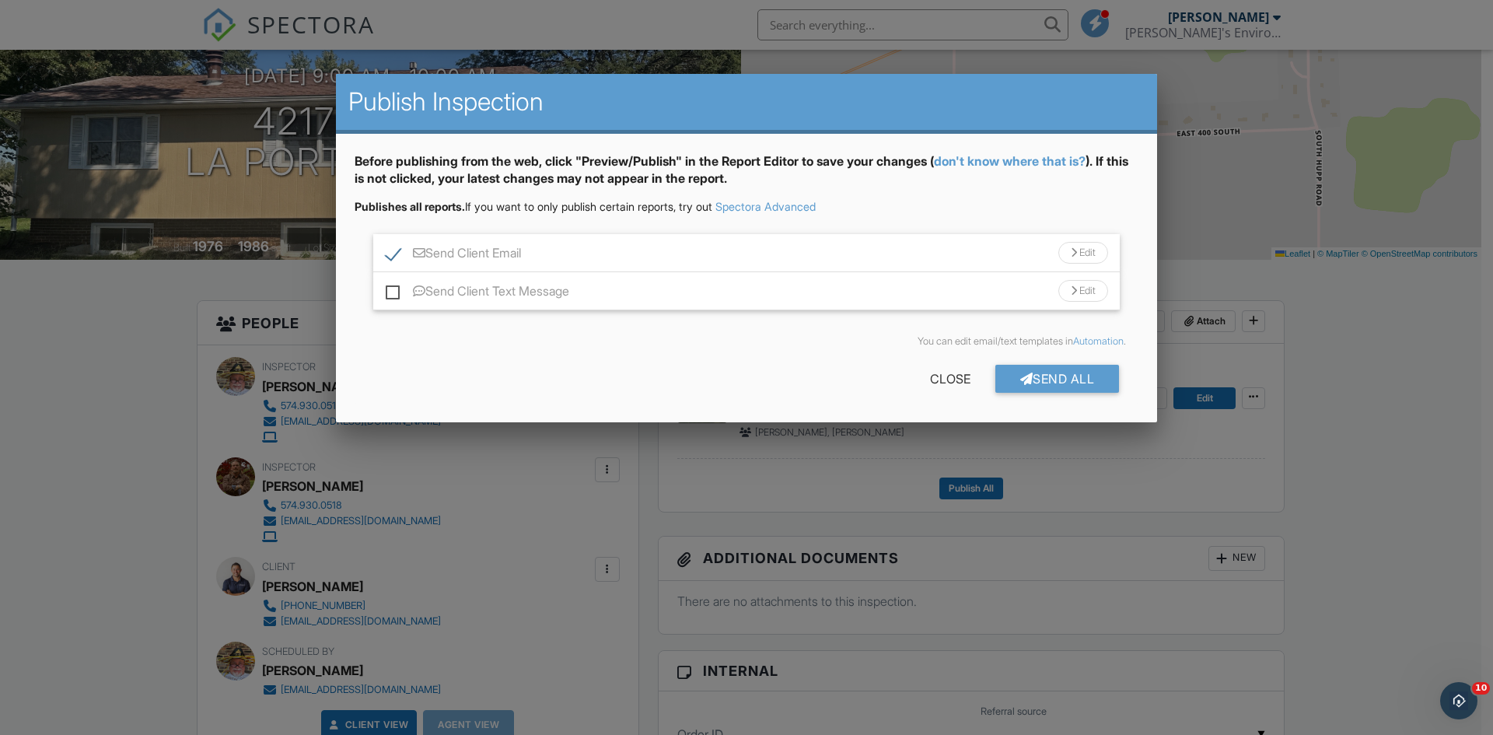
click at [390, 245] on div "Send Client Email Edit" at bounding box center [746, 253] width 746 height 38
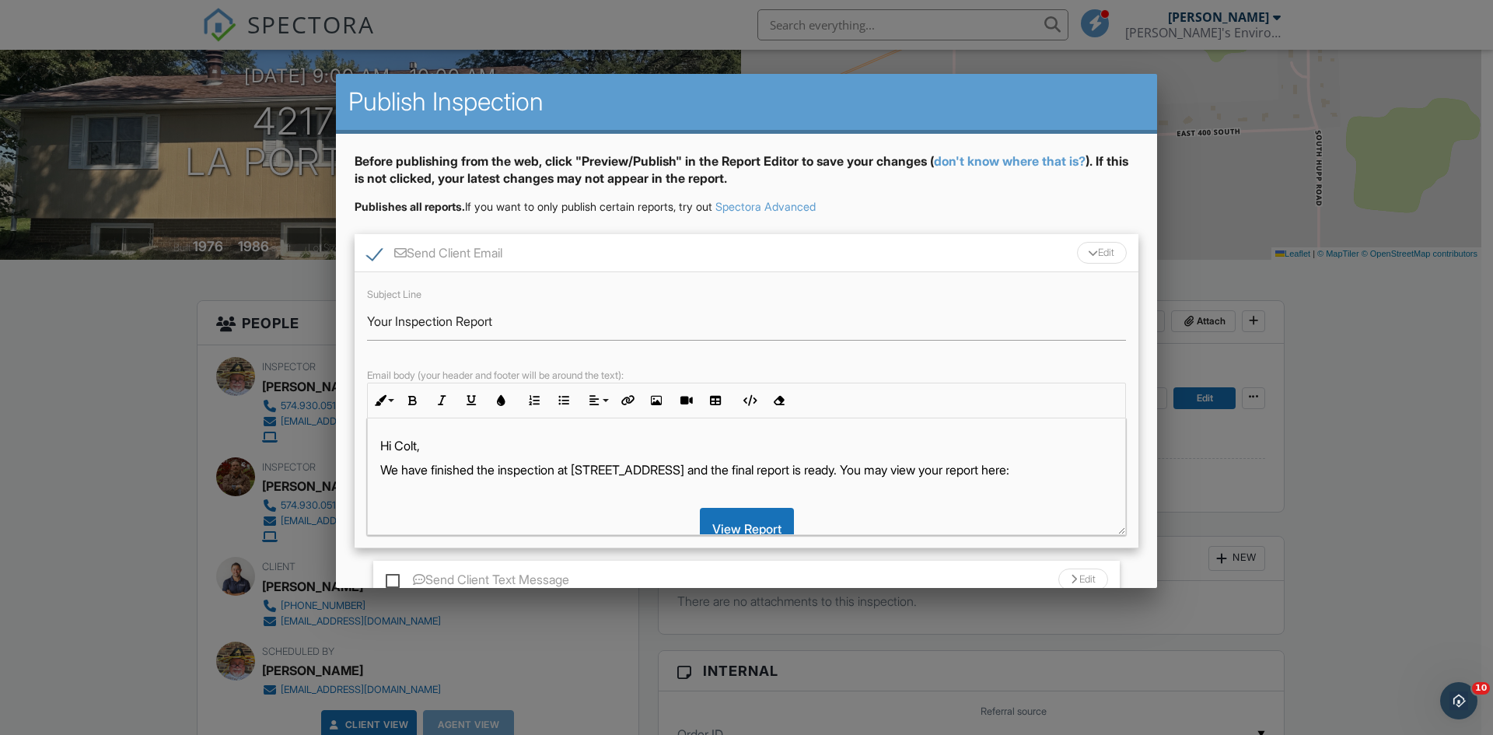
click at [378, 249] on label "Send Client Email" at bounding box center [434, 255] width 135 height 19
checkbox input "false"
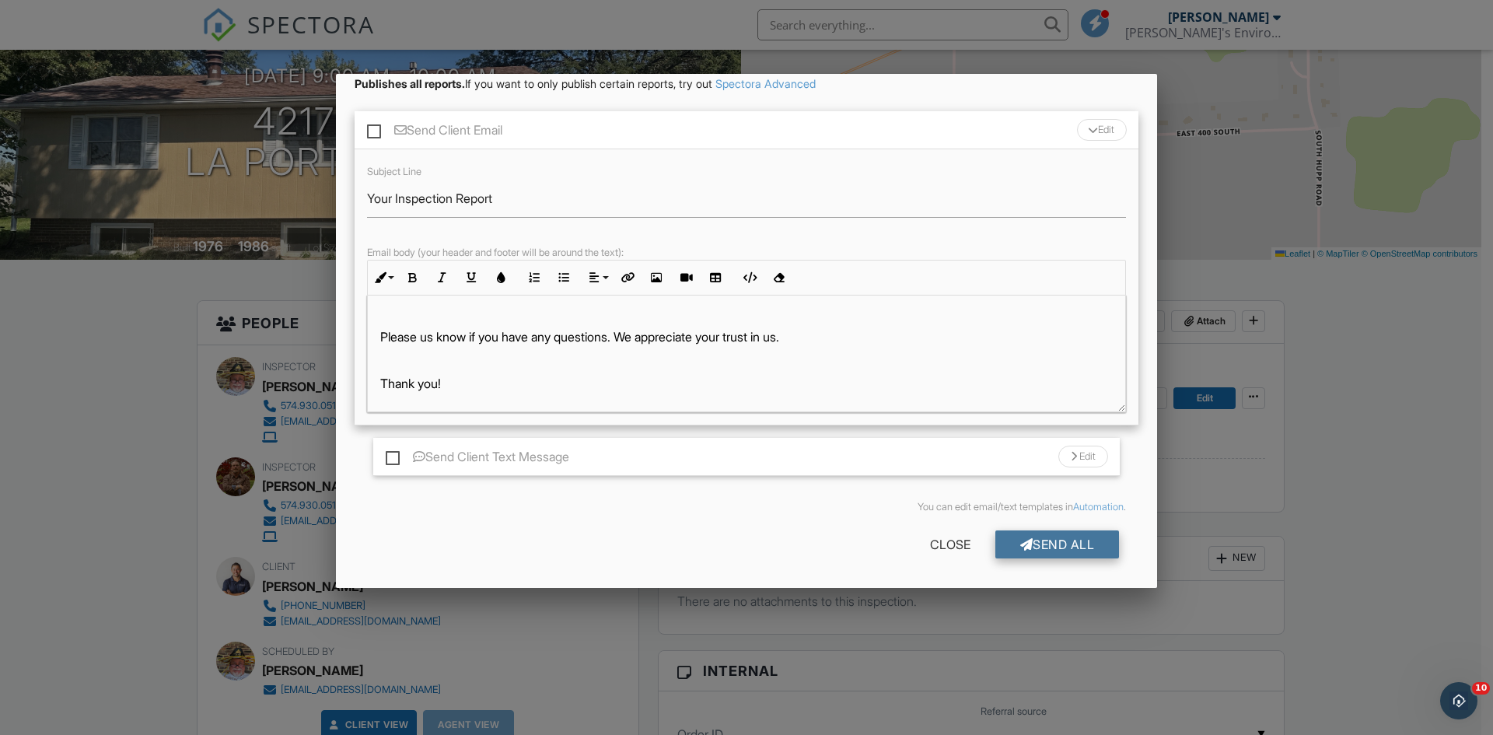
scroll to position [170, 0]
click at [1074, 547] on div "Send All" at bounding box center [1057, 544] width 124 height 28
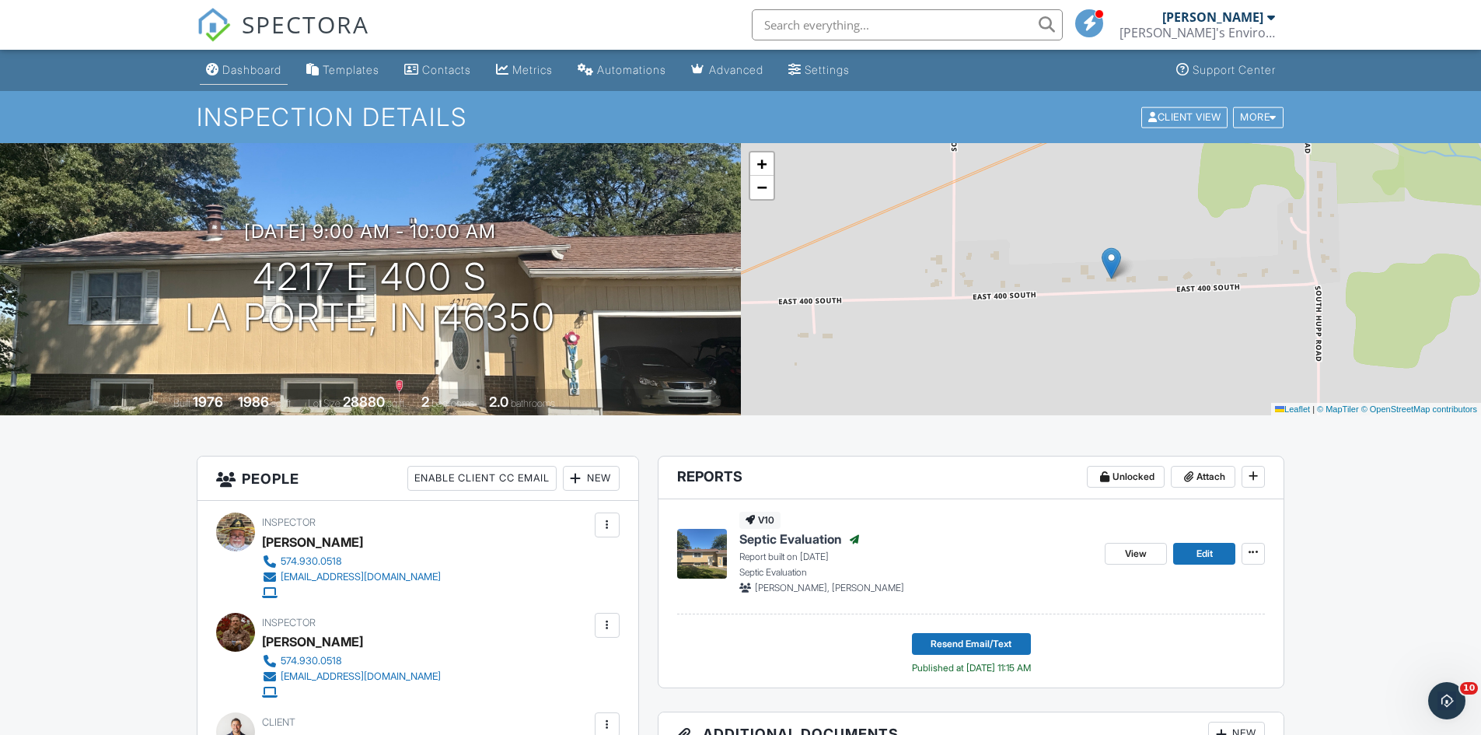
click at [257, 76] on link "Dashboard" at bounding box center [244, 70] width 88 height 29
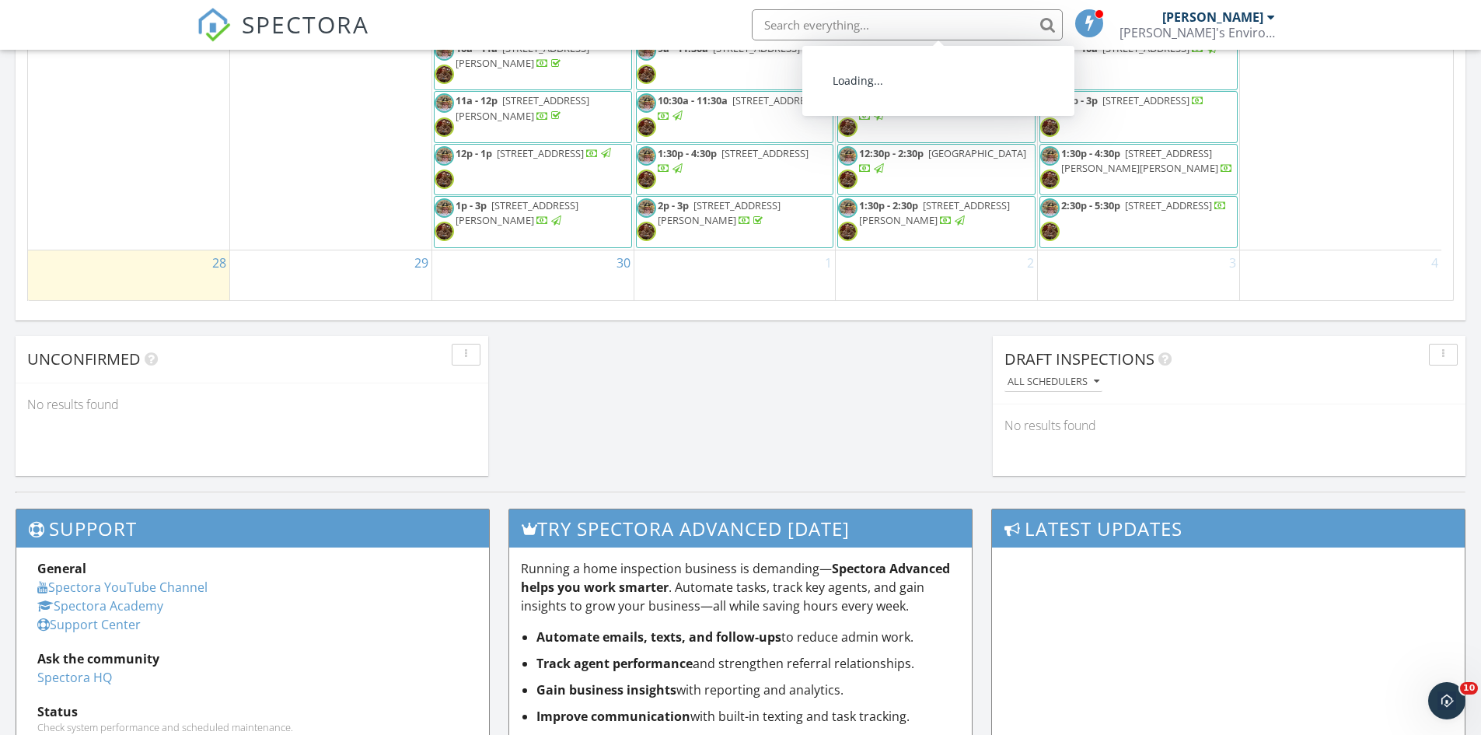
scroll to position [1126, 0]
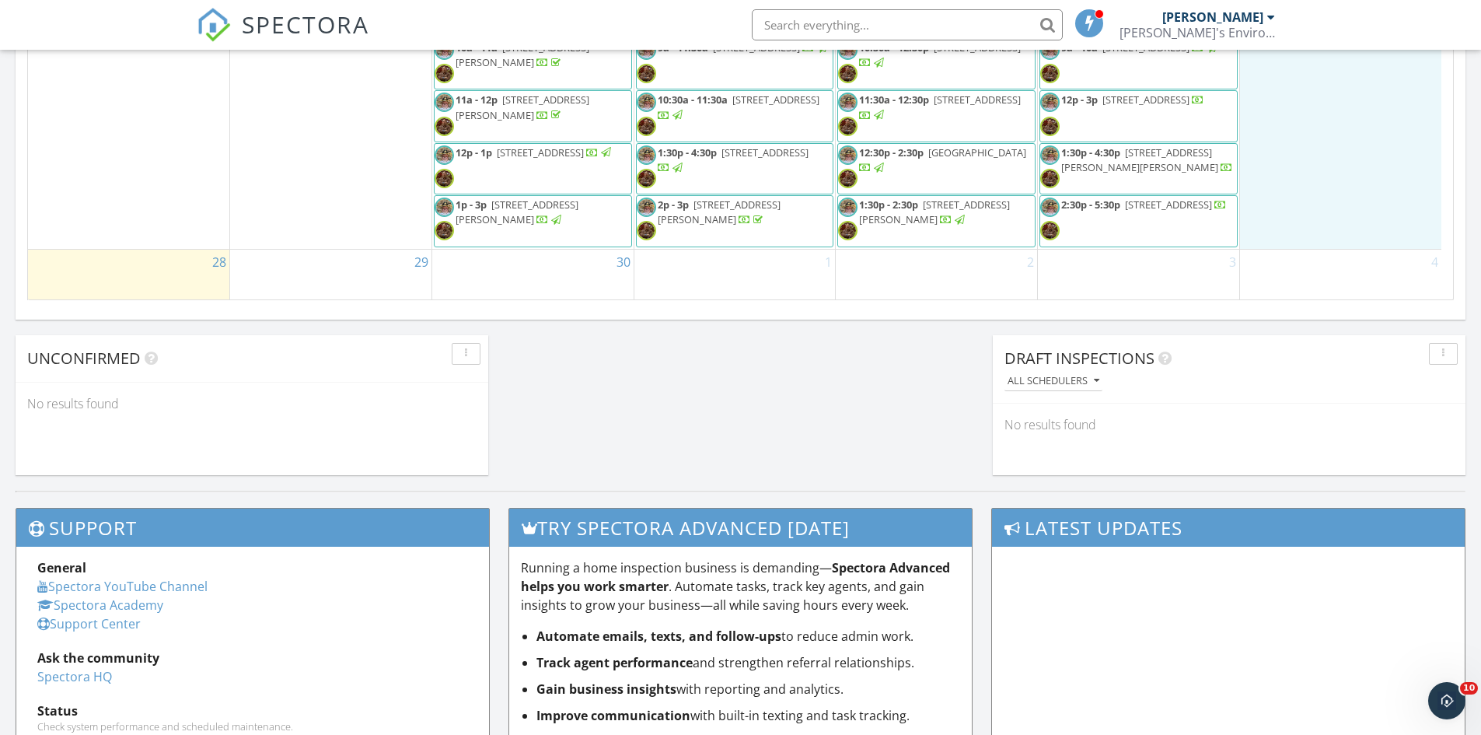
click at [1353, 215] on div "27" at bounding box center [1340, 104] width 201 height 289
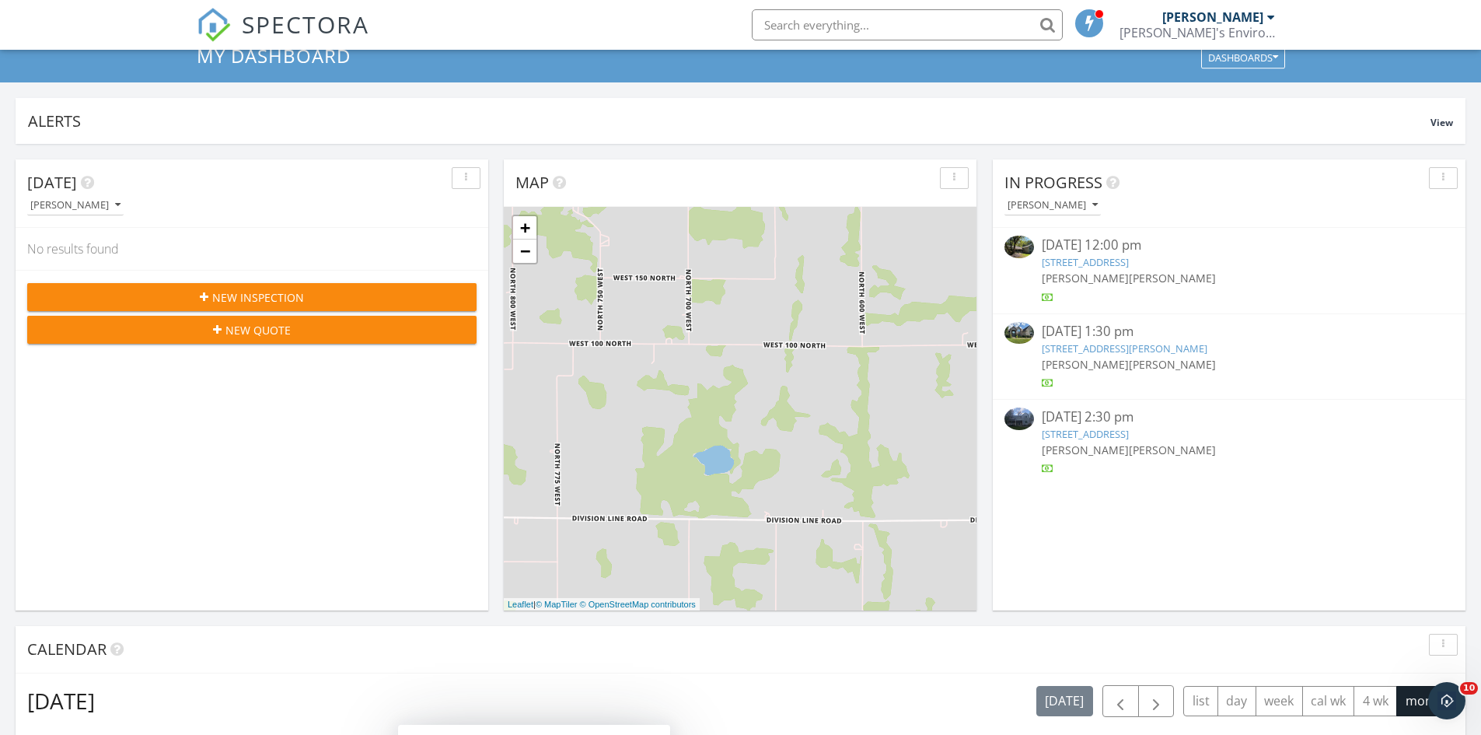
scroll to position [0, 0]
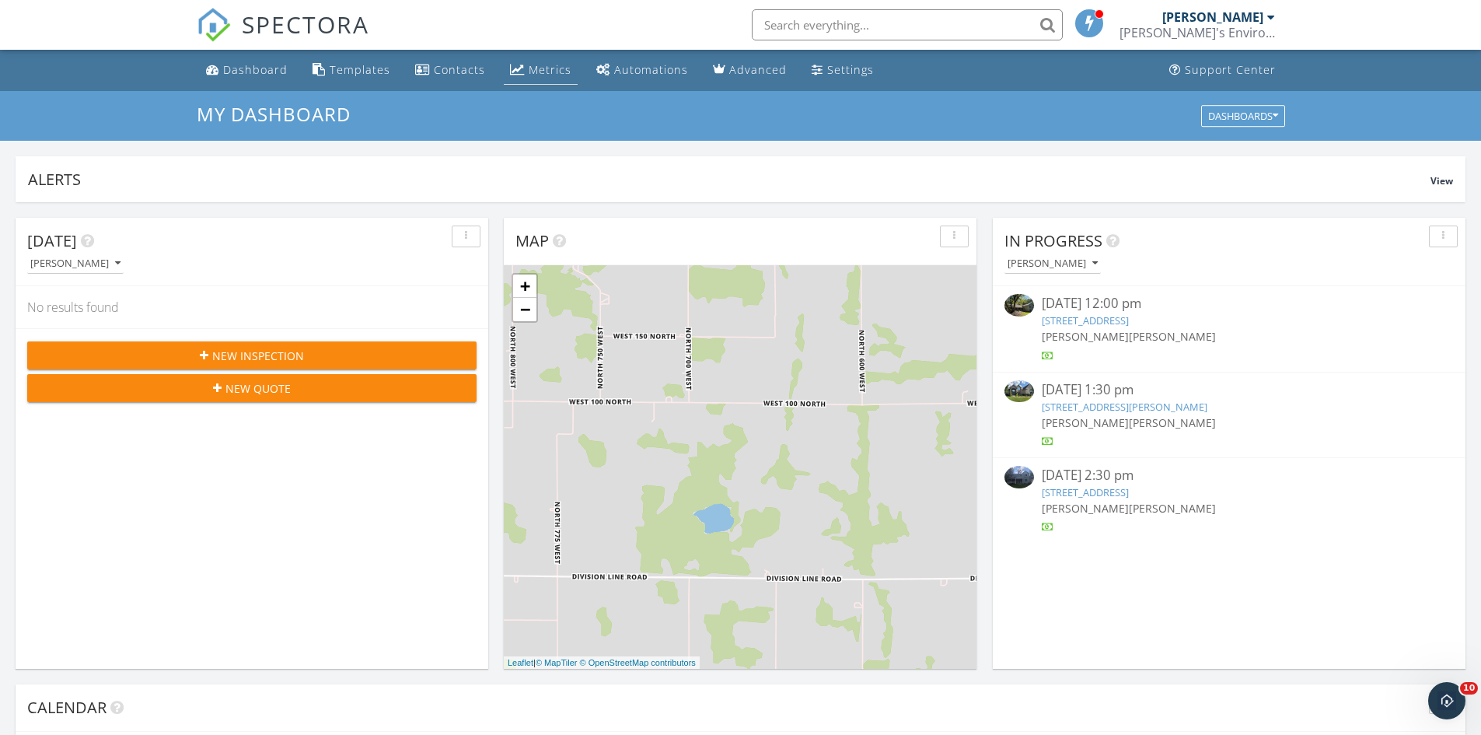
click at [559, 71] on div "Metrics" at bounding box center [550, 69] width 43 height 15
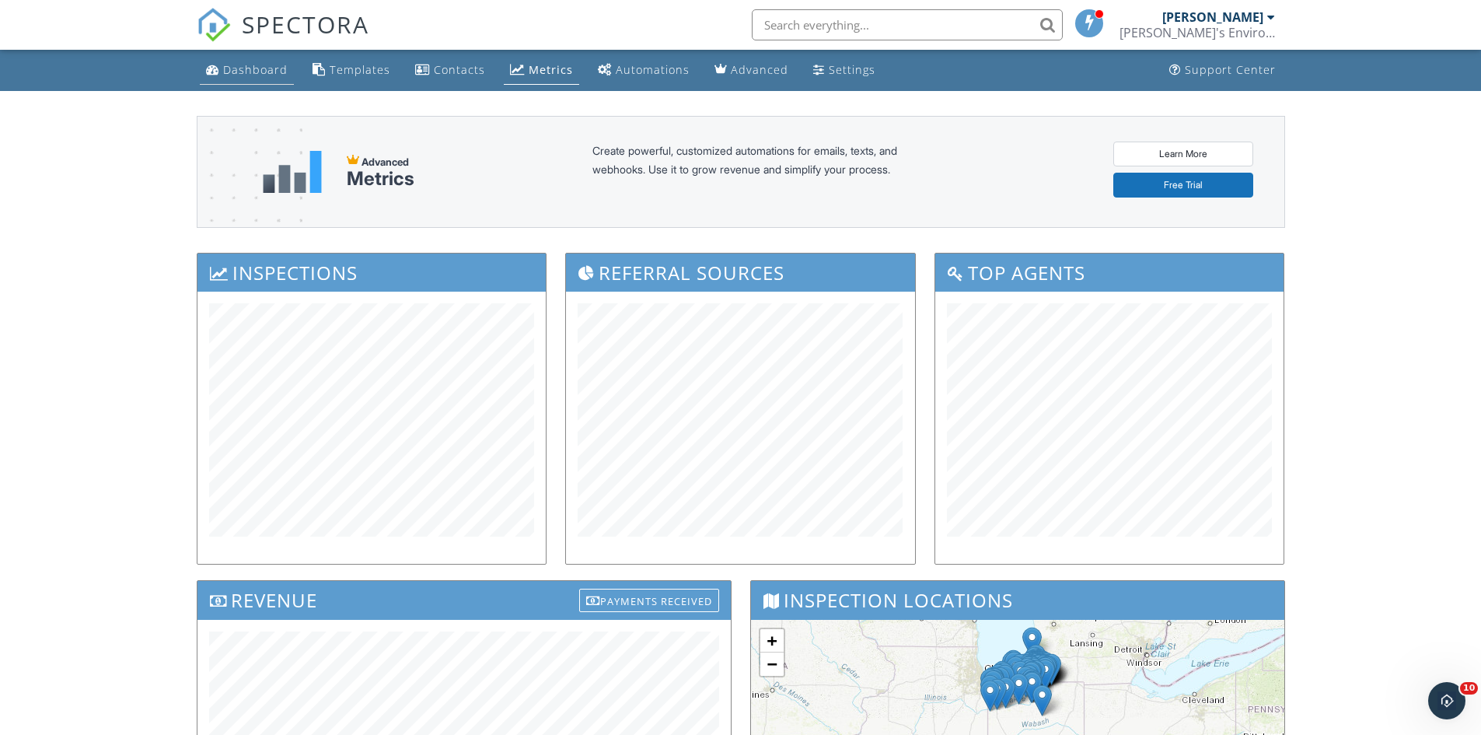
click at [246, 71] on div "Dashboard" at bounding box center [255, 69] width 65 height 15
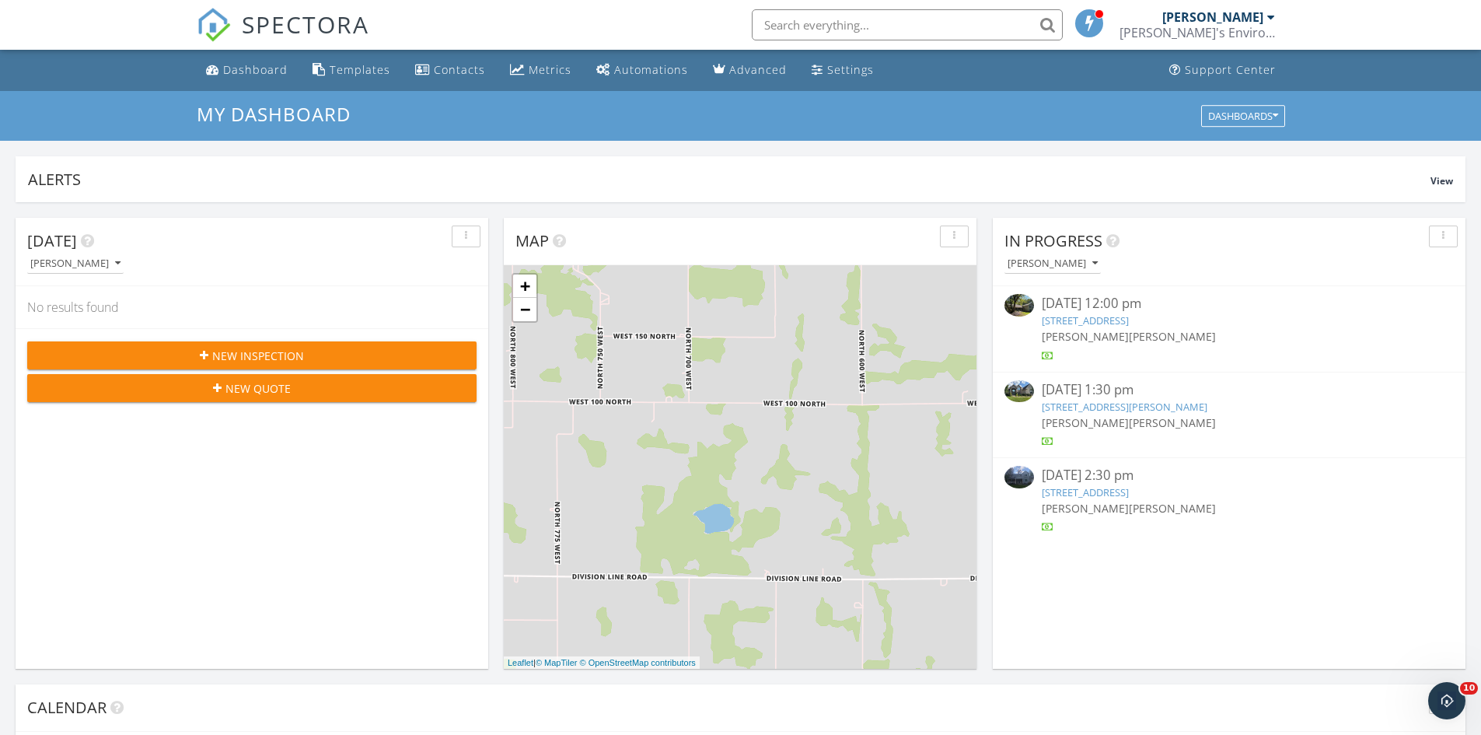
scroll to position [1439, 1505]
